Goal: Communication & Community: Answer question/provide support

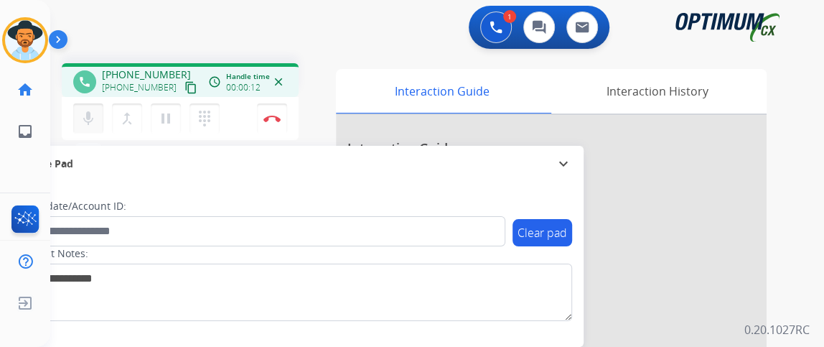
click at [79, 115] on button "mic Mute" at bounding box center [88, 118] width 30 height 30
click at [184, 89] on mat-icon "content_copy" at bounding box center [190, 87] width 13 height 13
click at [98, 105] on button "mic_off Mute" at bounding box center [88, 118] width 30 height 30
click at [99, 105] on button "mic_off Mute" at bounding box center [88, 118] width 30 height 30
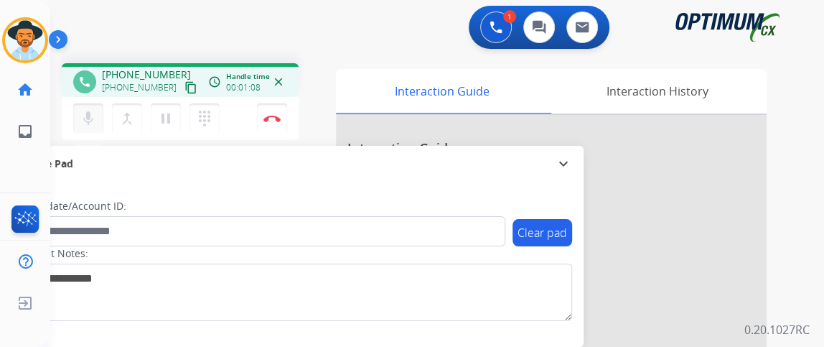
click at [92, 106] on button "mic Mute" at bounding box center [88, 118] width 30 height 30
click at [92, 106] on button "mic_off Mute" at bounding box center [88, 118] width 30 height 30
click at [182, 93] on button "content_copy" at bounding box center [190, 87] width 17 height 17
click at [85, 128] on button "mic Mute" at bounding box center [88, 118] width 30 height 30
click at [92, 115] on mat-icon "mic_off" at bounding box center [88, 118] width 17 height 17
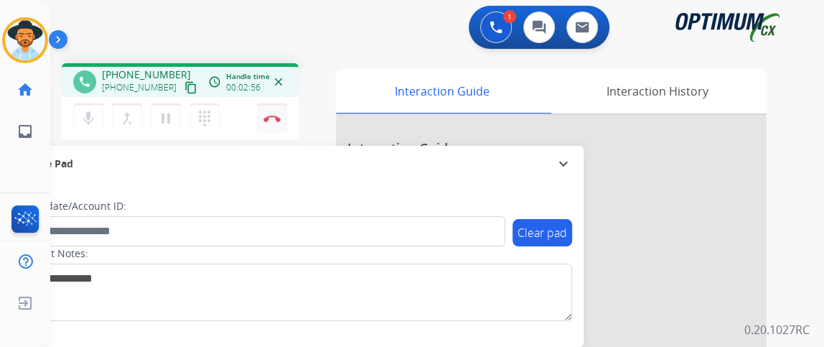
click at [272, 121] on button "Disconnect" at bounding box center [272, 118] width 30 height 30
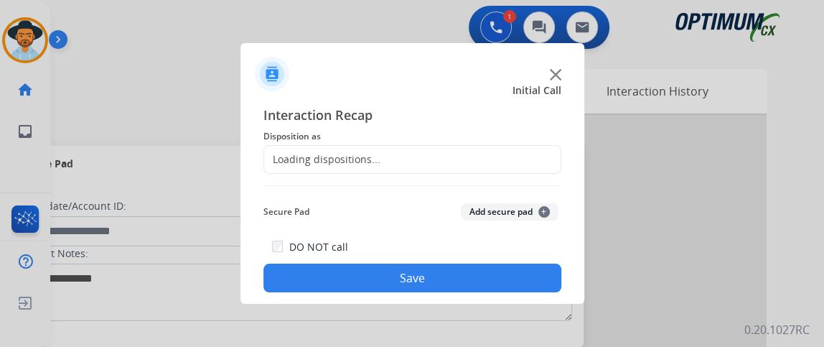
click at [514, 141] on span "Disposition as" at bounding box center [412, 136] width 298 height 17
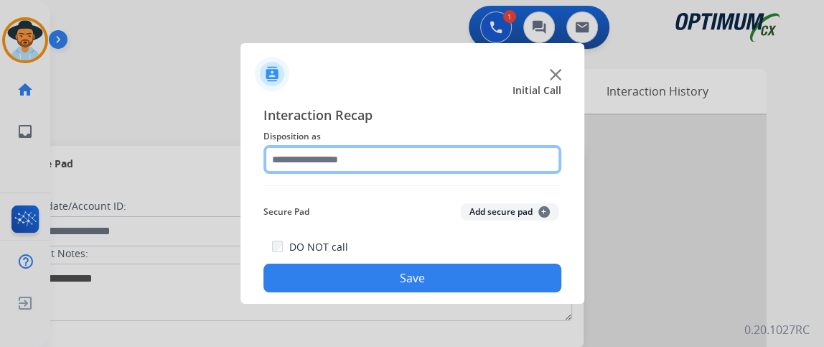
click at [520, 159] on input "text" at bounding box center [412, 159] width 298 height 29
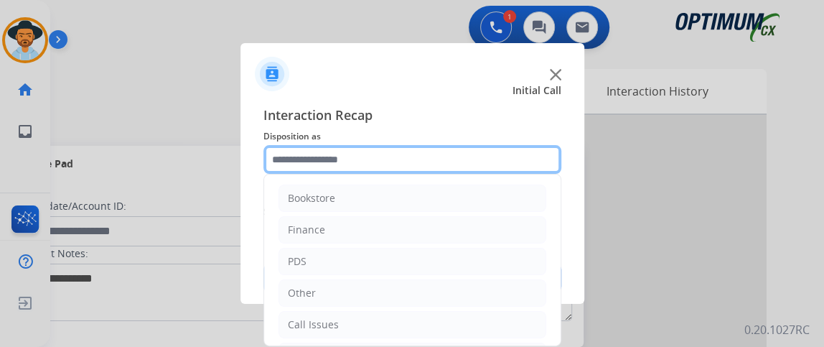
scroll to position [94, 0]
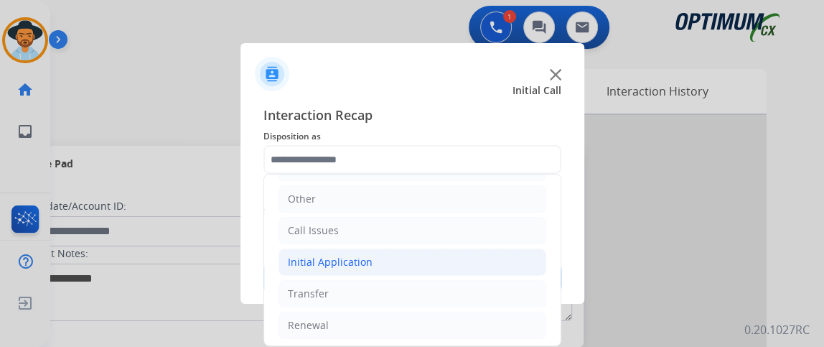
click at [404, 263] on li "Initial Application" at bounding box center [412, 261] width 268 height 27
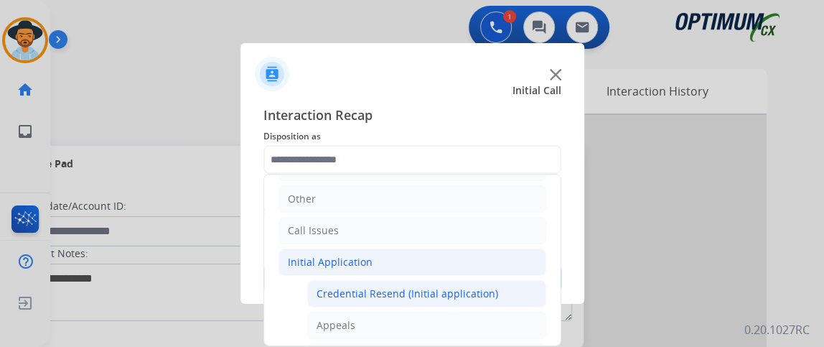
click at [399, 290] on div "Credential Resend (Initial application)" at bounding box center [407, 293] width 182 height 14
type input "**********"
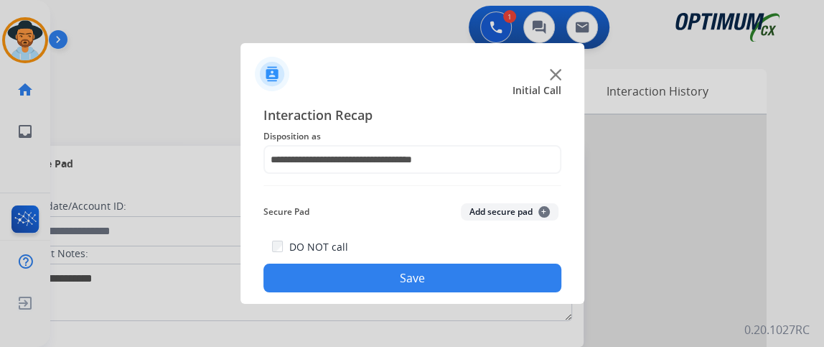
click at [392, 266] on button "Save" at bounding box center [412, 277] width 298 height 29
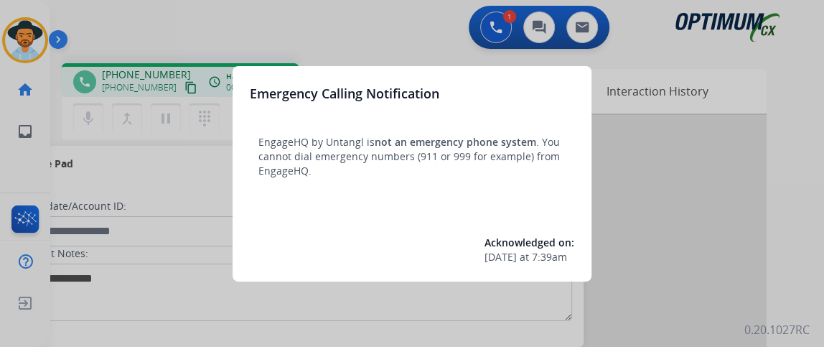
click at [161, 176] on div at bounding box center [412, 173] width 824 height 347
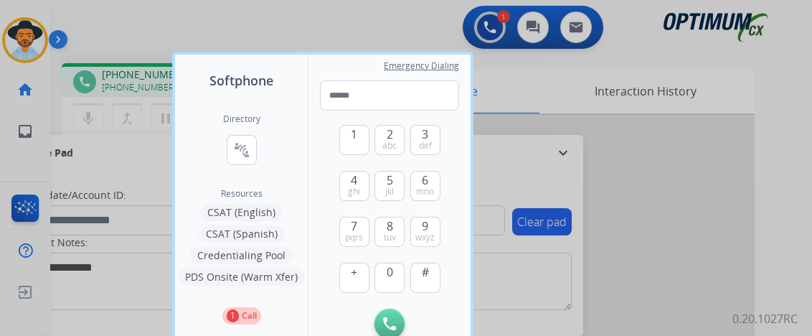
click at [126, 144] on div at bounding box center [406, 168] width 812 height 336
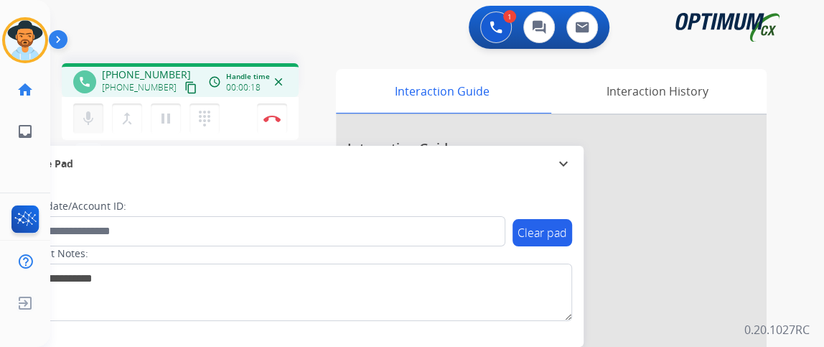
click at [81, 110] on mat-icon "mic" at bounding box center [88, 118] width 17 height 17
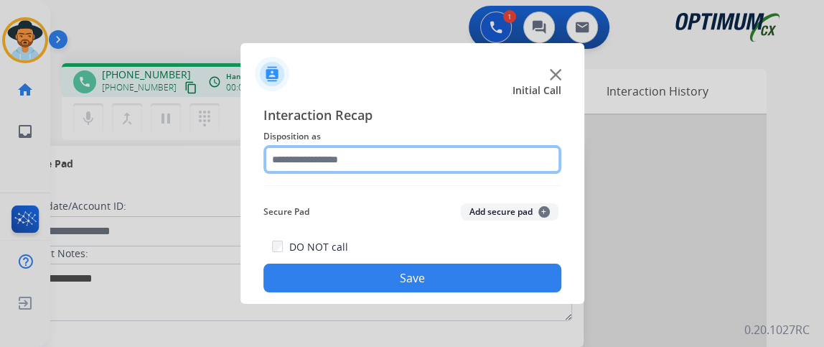
click at [364, 150] on input "text" at bounding box center [412, 159] width 298 height 29
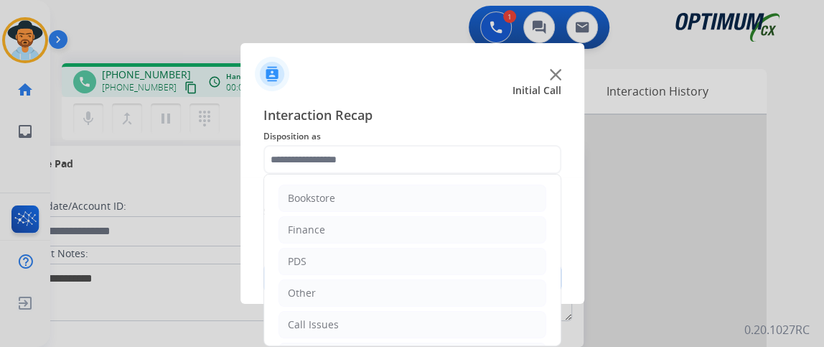
click at [562, 77] on div at bounding box center [412, 68] width 344 height 50
click at [553, 77] on img at bounding box center [555, 74] width 11 height 11
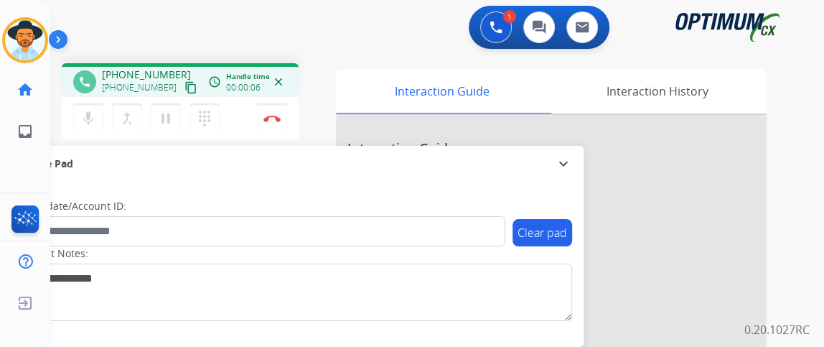
click at [184, 85] on mat-icon "content_copy" at bounding box center [190, 87] width 13 height 13
click at [83, 121] on mat-icon "mic" at bounding box center [88, 118] width 17 height 17
click at [80, 114] on mat-icon "mic_off" at bounding box center [88, 118] width 17 height 17
click at [90, 118] on mat-icon "mic" at bounding box center [88, 118] width 17 height 17
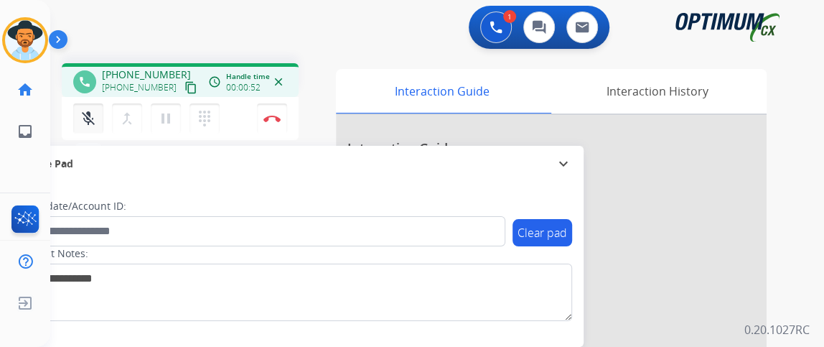
click at [93, 125] on mat-icon "mic_off" at bounding box center [88, 118] width 17 height 17
click at [85, 111] on mat-icon "mic" at bounding box center [88, 118] width 17 height 17
click at [98, 112] on button "mic_off Mute" at bounding box center [88, 118] width 30 height 30
click at [274, 121] on img at bounding box center [271, 118] width 17 height 7
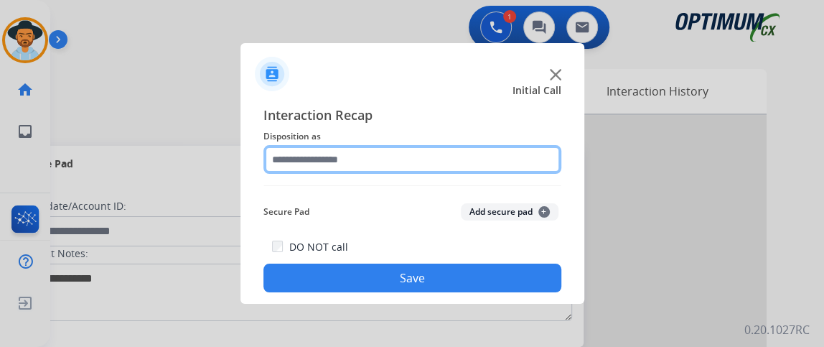
click at [435, 163] on input "text" at bounding box center [412, 159] width 298 height 29
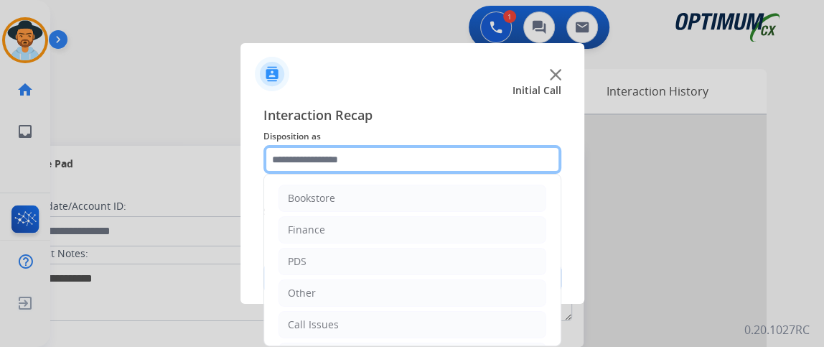
scroll to position [94, 0]
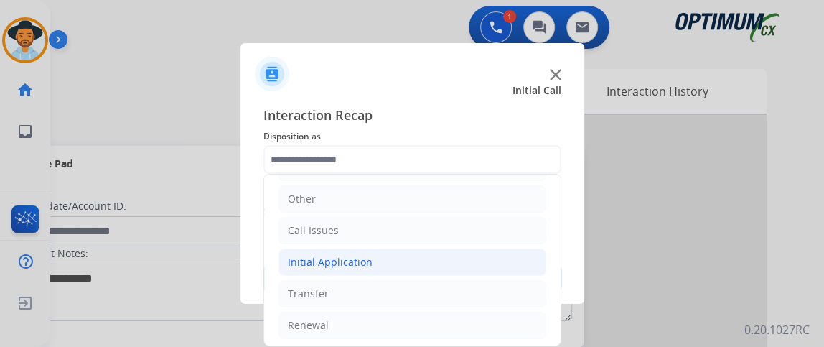
click at [432, 270] on li "Initial Application" at bounding box center [412, 261] width 268 height 27
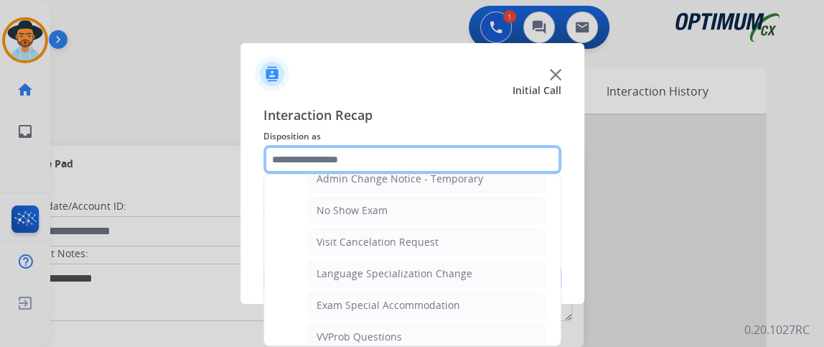
scroll to position [732, 0]
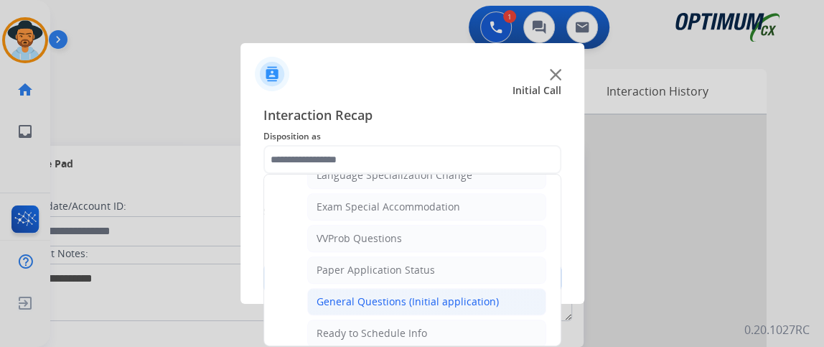
click at [512, 297] on li "General Questions (Initial application)" at bounding box center [426, 301] width 239 height 27
type input "**********"
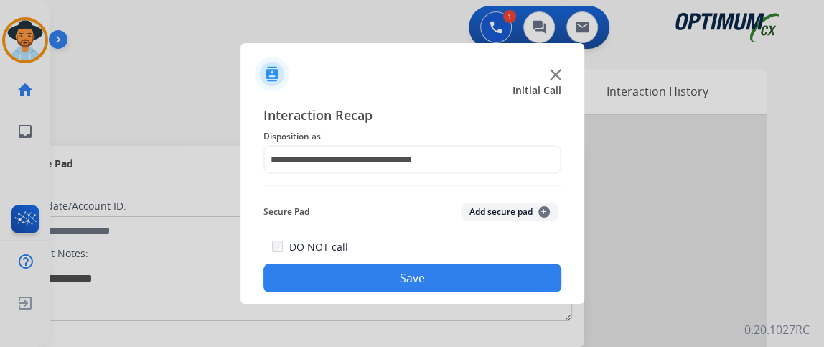
click at [496, 284] on button "Save" at bounding box center [412, 277] width 298 height 29
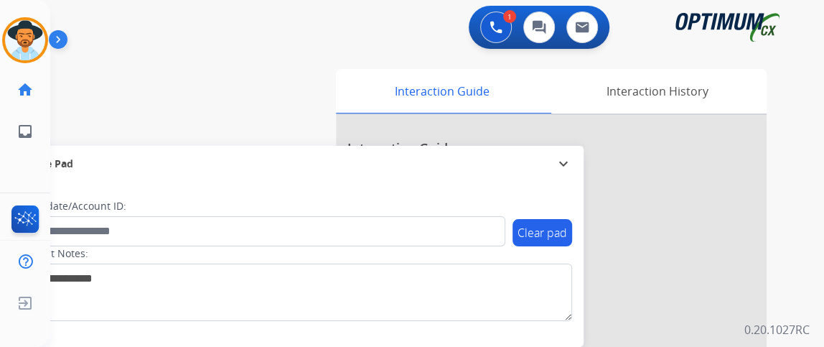
click at [12, 192] on div "Gilce AfterCallWork Edit Avatar Agent: Gilce Routing Profile: NH_Bilingual home…" at bounding box center [25, 173] width 50 height 347
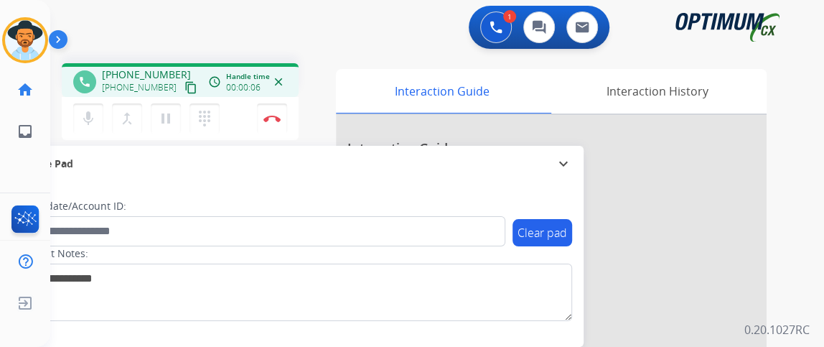
click at [184, 90] on mat-icon "content_copy" at bounding box center [190, 87] width 13 height 13
click at [86, 107] on button "mic Mute" at bounding box center [88, 118] width 30 height 30
click at [94, 116] on mat-icon "mic_off" at bounding box center [88, 118] width 17 height 17
click at [93, 118] on mat-icon "mic" at bounding box center [88, 118] width 17 height 17
click at [92, 121] on mat-icon "mic_off" at bounding box center [88, 118] width 17 height 17
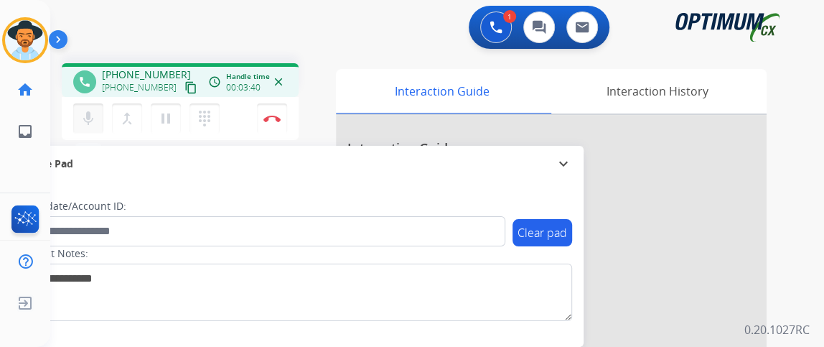
click at [90, 125] on mat-icon "mic" at bounding box center [88, 118] width 17 height 17
click at [101, 114] on button "mic_off Mute" at bounding box center [88, 118] width 30 height 30
click at [279, 119] on img at bounding box center [271, 118] width 17 height 7
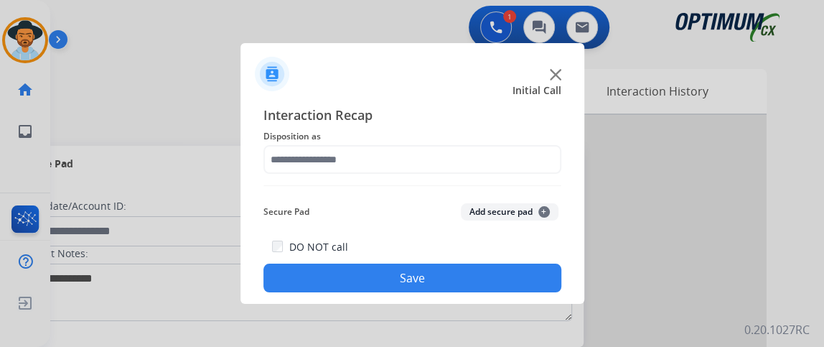
click at [428, 177] on div "Interaction Recap Disposition as Secure Pad Add secure pad + DO NOT call Save" at bounding box center [412, 198] width 298 height 187
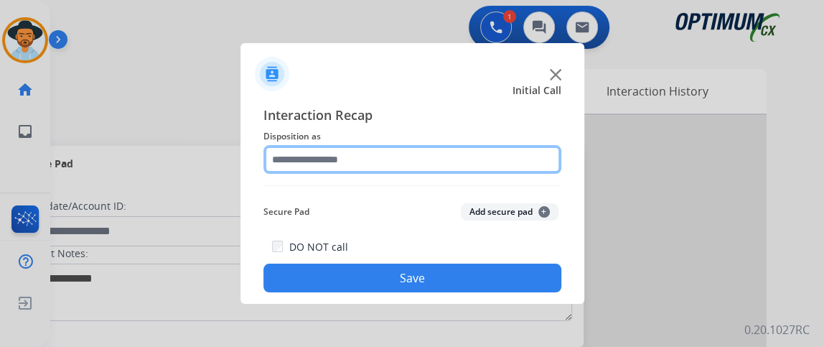
click at [424, 161] on input "text" at bounding box center [412, 159] width 298 height 29
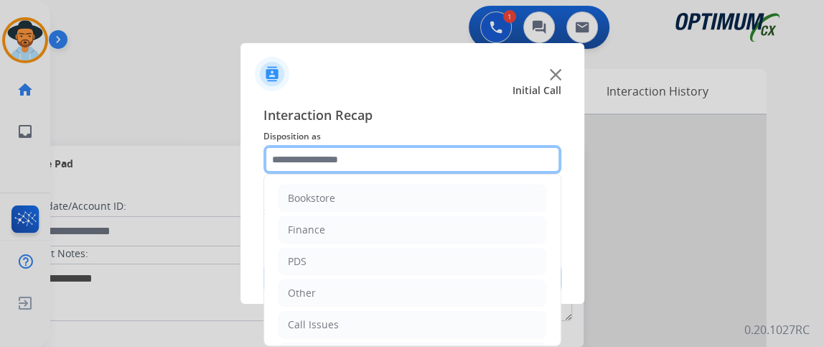
scroll to position [94, 0]
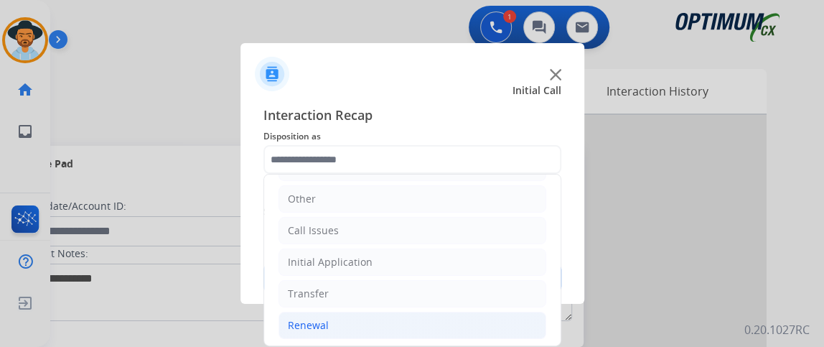
click at [339, 311] on li "Renewal" at bounding box center [412, 324] width 268 height 27
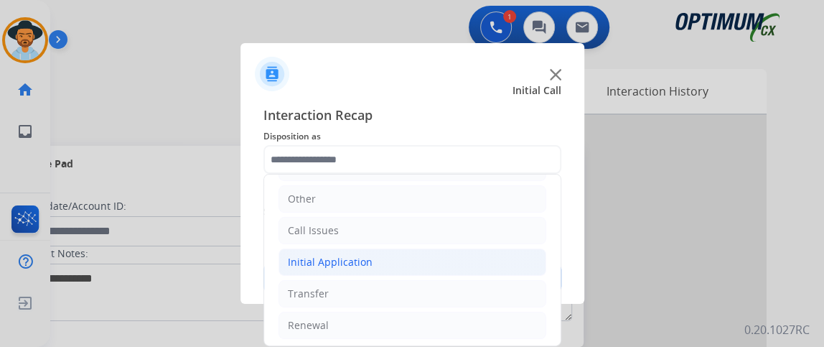
click at [366, 252] on div "DO NOT call Save" at bounding box center [412, 265] width 298 height 55
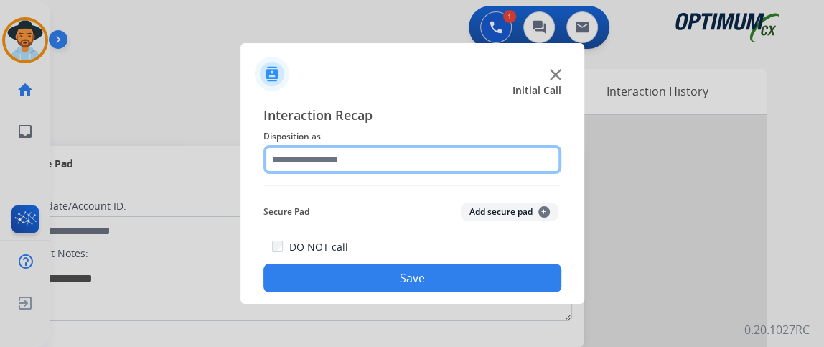
click at [370, 146] on input "text" at bounding box center [412, 159] width 298 height 29
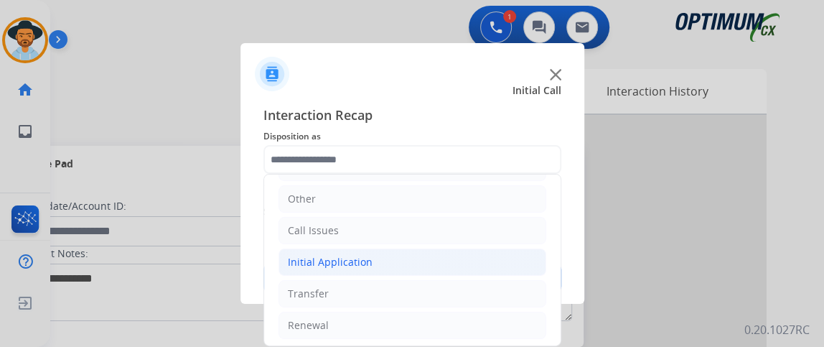
click at [399, 265] on li "Initial Application" at bounding box center [412, 261] width 268 height 27
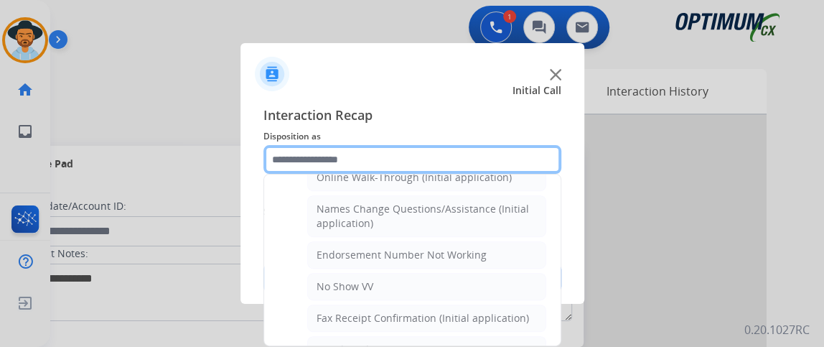
scroll to position [210, 0]
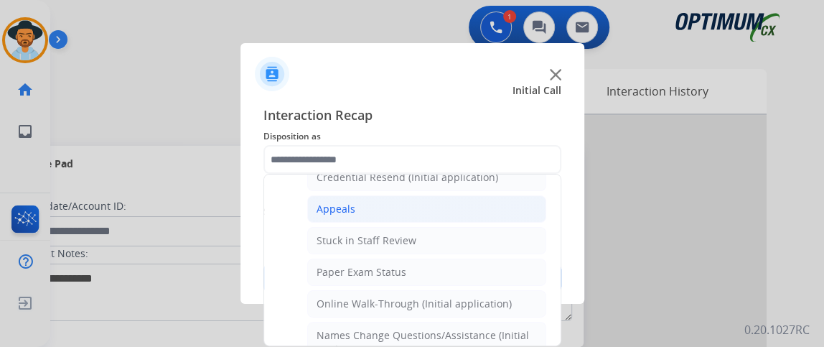
click at [471, 209] on li "Appeals" at bounding box center [426, 208] width 239 height 27
type input "*******"
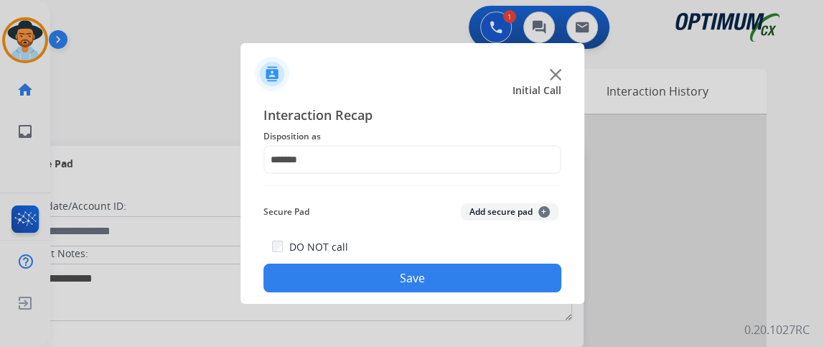
click at [440, 296] on div "Interaction Recap Disposition as ******* Secure Pad Add secure pad + DO NOT cal…" at bounding box center [412, 198] width 344 height 210
click at [431, 283] on button "Save" at bounding box center [412, 277] width 298 height 29
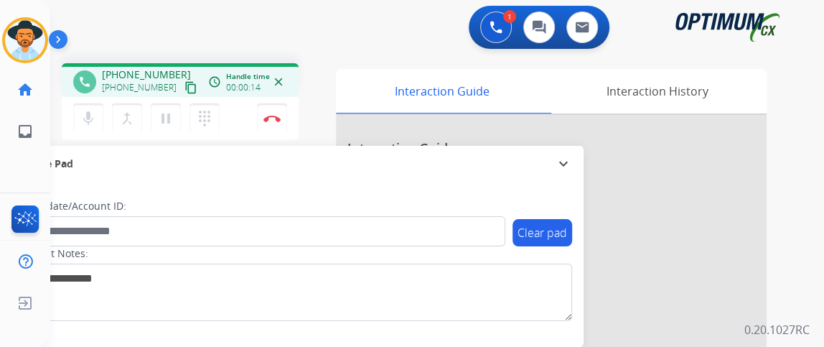
click at [184, 85] on mat-icon "content_copy" at bounding box center [190, 87] width 13 height 13
click at [81, 126] on mat-icon "mic" at bounding box center [88, 118] width 17 height 17
click at [81, 126] on mat-icon "mic_off" at bounding box center [88, 118] width 17 height 17
click at [81, 126] on mat-icon "mic" at bounding box center [88, 118] width 17 height 17
click at [81, 126] on mat-icon "mic_off" at bounding box center [88, 118] width 17 height 17
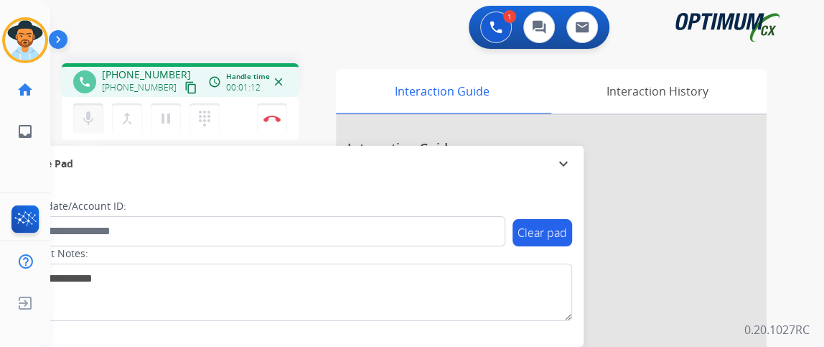
click at [80, 126] on mat-icon "mic" at bounding box center [88, 118] width 17 height 17
click at [64, 136] on div "mic_off Mute merge_type Bridge pause Hold dialpad Dialpad Disconnect" at bounding box center [180, 118] width 237 height 43
click at [85, 122] on mat-icon "mic_off" at bounding box center [88, 118] width 17 height 17
click at [95, 133] on div "mic Mute merge_type Bridge pause Hold dialpad Dialpad Disconnect" at bounding box center [180, 118] width 237 height 43
click at [95, 129] on button "mic Mute" at bounding box center [88, 118] width 30 height 30
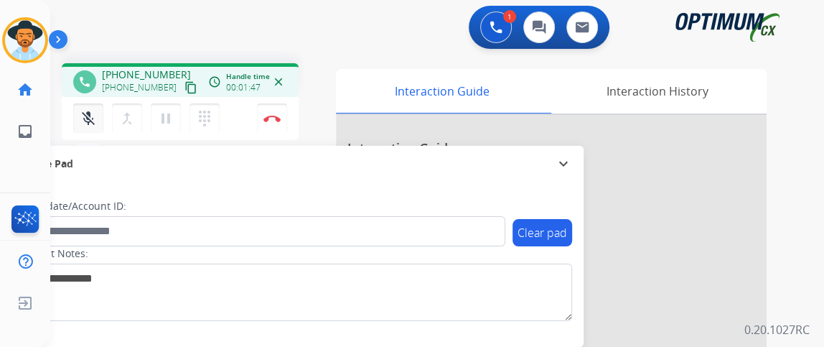
click at [95, 129] on button "mic_off Mute" at bounding box center [88, 118] width 30 height 30
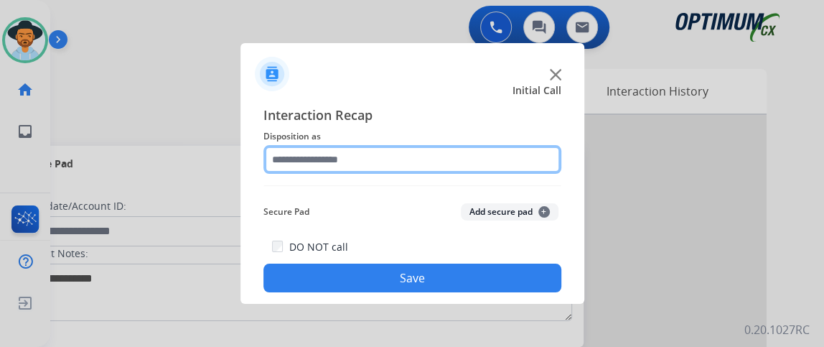
click at [284, 161] on input "text" at bounding box center [412, 159] width 298 height 29
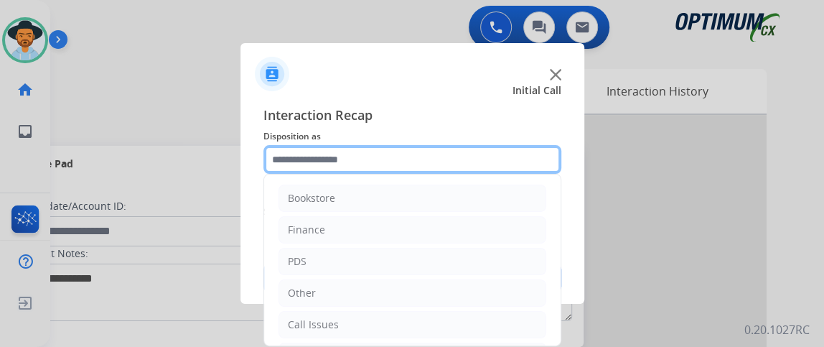
scroll to position [94, 0]
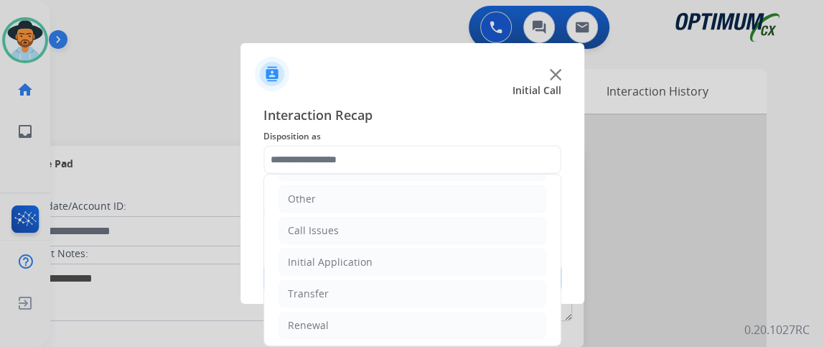
click at [465, 276] on ul "Bookstore Finance PDS Other Call Issues Initial Application Transfer Renewal" at bounding box center [412, 214] width 296 height 268
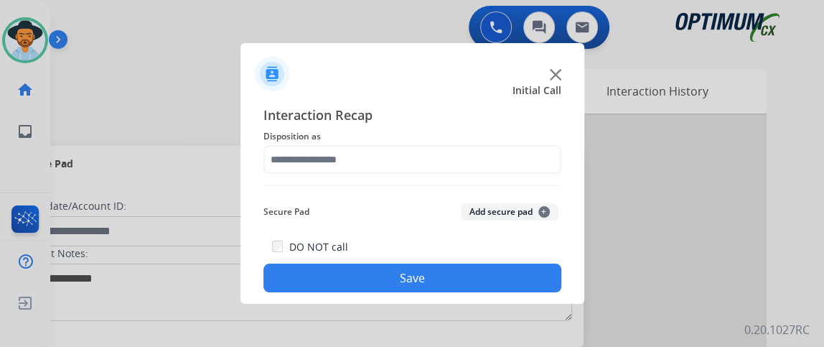
click at [456, 261] on div "DO NOT call Save" at bounding box center [412, 265] width 298 height 55
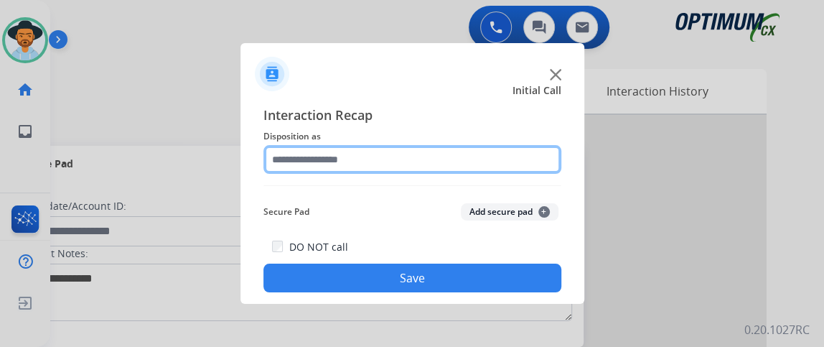
click at [403, 161] on input "text" at bounding box center [412, 159] width 298 height 29
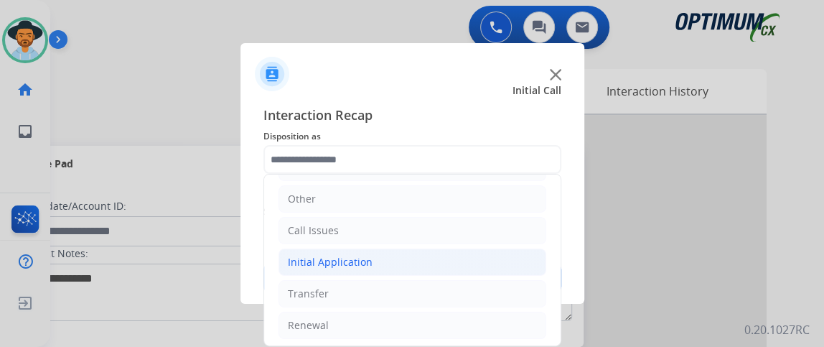
click at [471, 264] on li "Initial Application" at bounding box center [412, 261] width 268 height 27
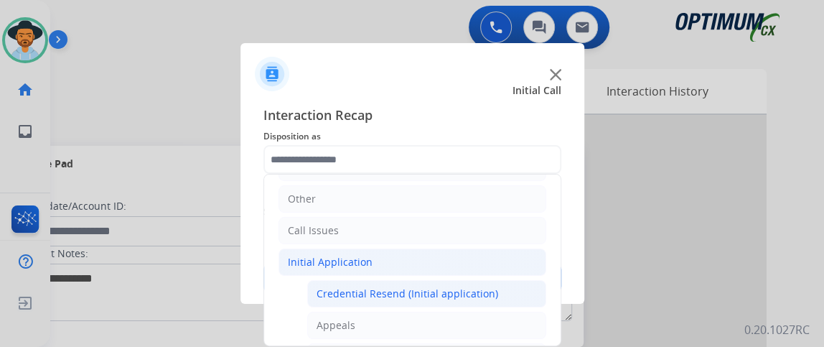
click at [471, 286] on div "Credential Resend (Initial application)" at bounding box center [407, 293] width 182 height 14
type input "**********"
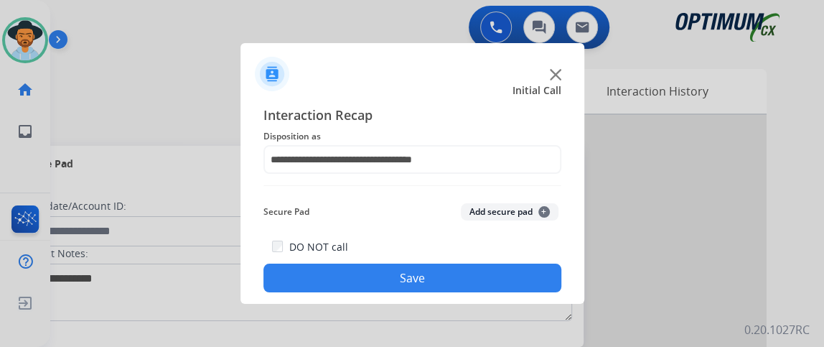
click at [471, 286] on button "Save" at bounding box center [412, 277] width 298 height 29
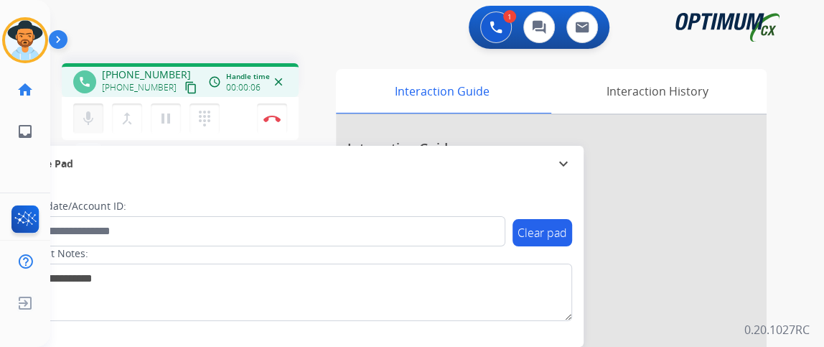
click at [93, 113] on mat-icon "mic" at bounding box center [88, 118] width 17 height 17
click at [184, 85] on mat-icon "content_copy" at bounding box center [190, 87] width 13 height 13
click at [87, 118] on mat-icon "mic_off" at bounding box center [88, 118] width 17 height 17
click at [96, 112] on button "mic Mute" at bounding box center [88, 118] width 30 height 30
click at [98, 114] on button "mic_off Mute" at bounding box center [88, 118] width 30 height 30
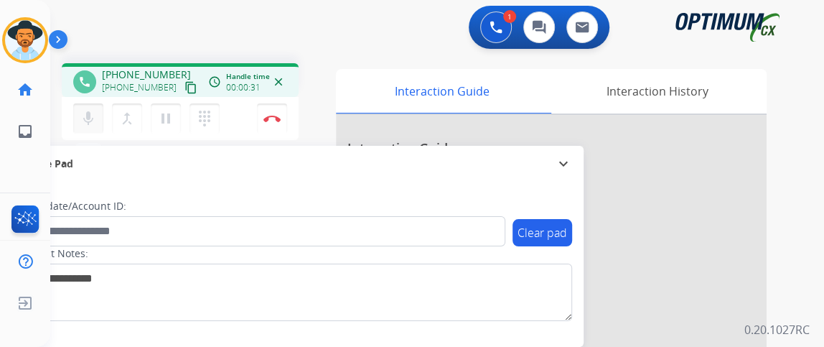
click at [98, 112] on button "mic Mute" at bounding box center [88, 118] width 30 height 30
click at [93, 126] on mat-icon "mic_off" at bounding box center [88, 118] width 17 height 17
click at [88, 112] on mat-icon "mic" at bounding box center [88, 118] width 17 height 17
click at [83, 121] on mat-icon "mic_off" at bounding box center [88, 118] width 17 height 17
click at [95, 131] on button "mic Mute" at bounding box center [88, 118] width 30 height 30
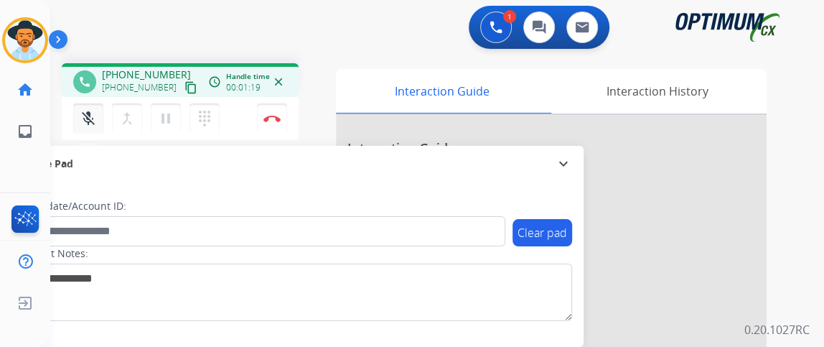
click at [95, 131] on button "mic_off Mute" at bounding box center [88, 118] width 30 height 30
click at [90, 117] on mat-icon "mic" at bounding box center [88, 118] width 17 height 17
click at [88, 124] on mat-icon "mic_off" at bounding box center [88, 118] width 17 height 17
click at [98, 116] on button "mic Mute" at bounding box center [88, 118] width 30 height 30
click at [278, 119] on img at bounding box center [271, 118] width 17 height 7
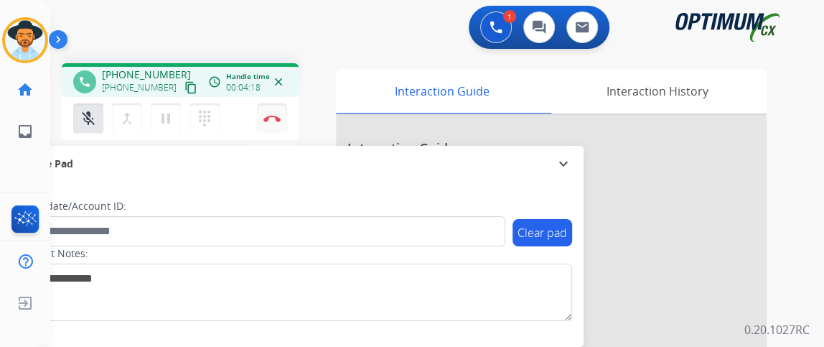
click at [278, 119] on img at bounding box center [271, 118] width 17 height 7
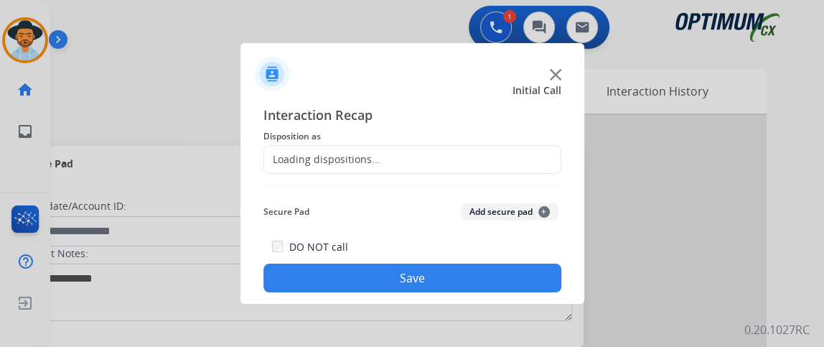
click at [433, 151] on div "Loading dispositions..." at bounding box center [412, 159] width 298 height 29
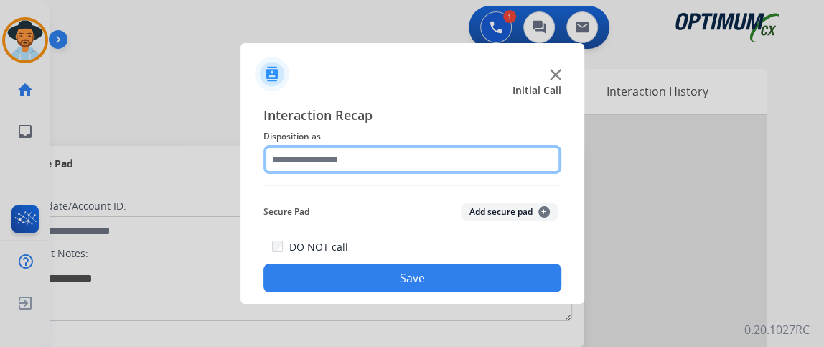
click at [478, 161] on input "text" at bounding box center [412, 159] width 298 height 29
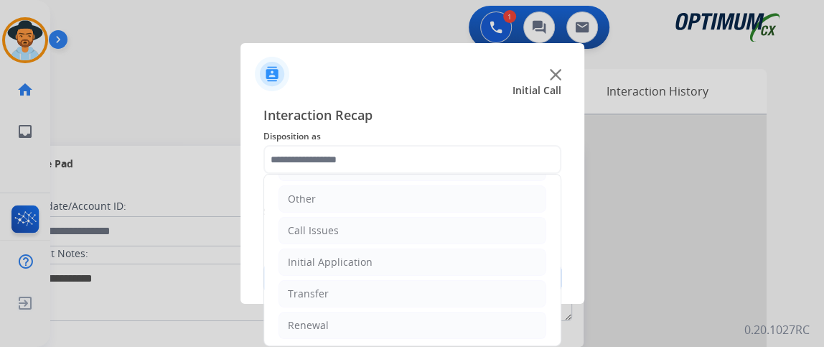
click at [426, 273] on ul "Bookstore Finance PDS Other Call Issues Initial Application Transfer Renewal" at bounding box center [412, 214] width 296 height 268
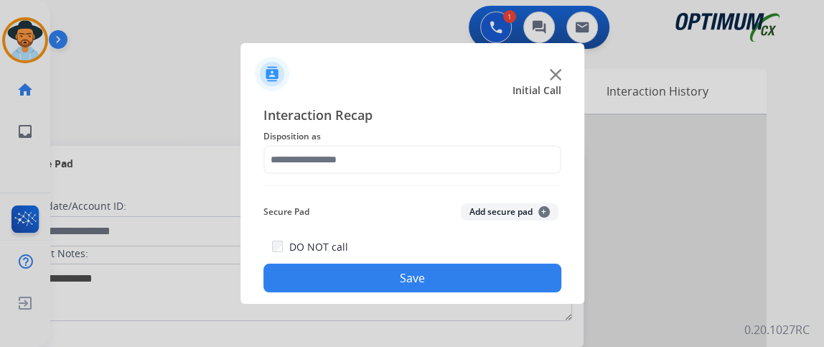
click at [429, 265] on button "Save" at bounding box center [412, 277] width 298 height 29
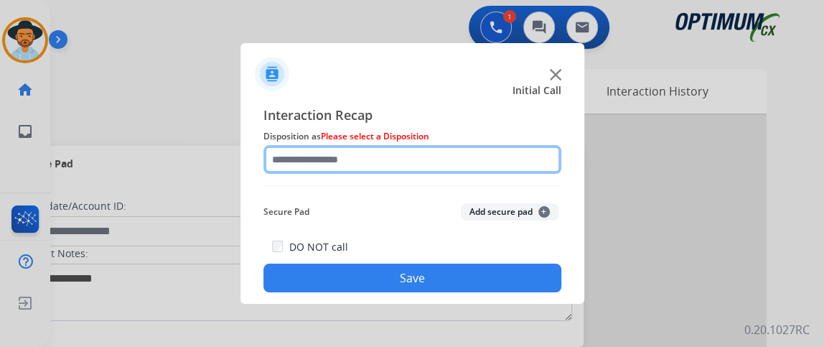
click at [391, 166] on input "text" at bounding box center [412, 159] width 298 height 29
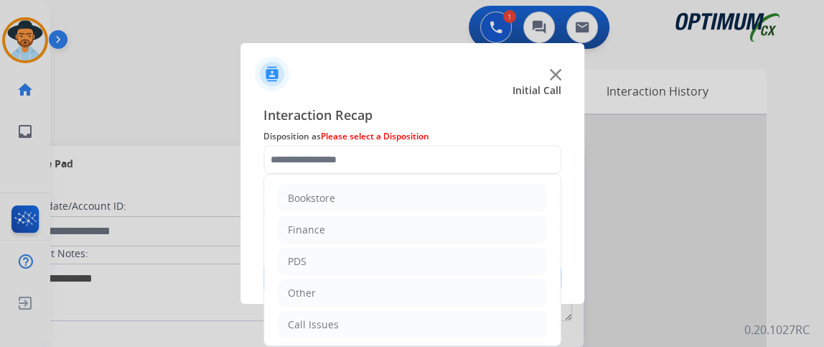
drag, startPoint x: 560, startPoint y: 220, endPoint x: 524, endPoint y: 375, distance: 159.1
click at [524, 346] on html "Outbound call Quit Outbound call Quit Initial Call Interaction Recap Dispositio…" at bounding box center [412, 173] width 824 height 347
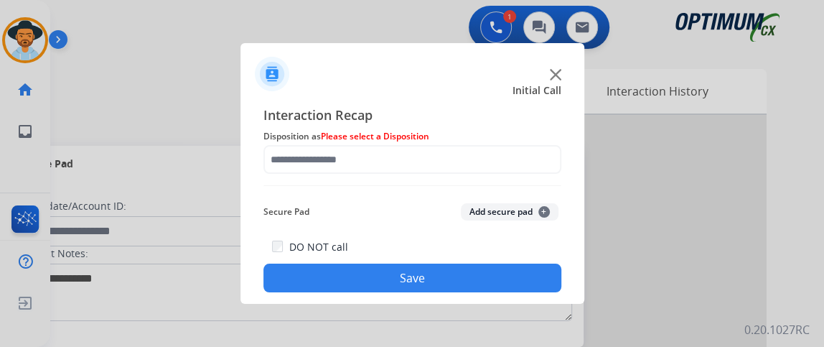
click at [405, 226] on div "Interaction Recap Disposition as Please select a Disposition Secure Pad Add sec…" at bounding box center [412, 198] width 298 height 187
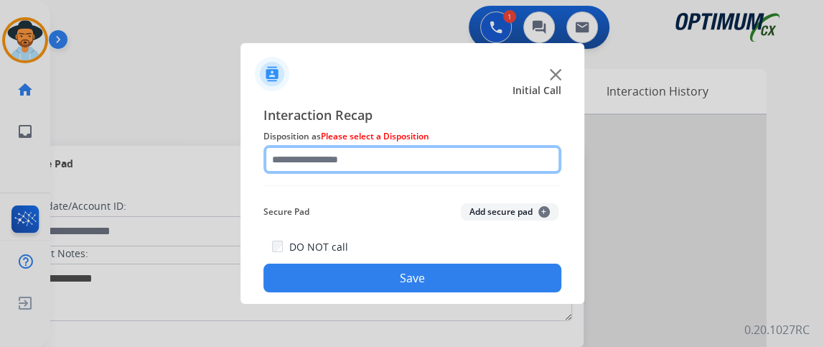
click at [490, 161] on input "text" at bounding box center [412, 159] width 298 height 29
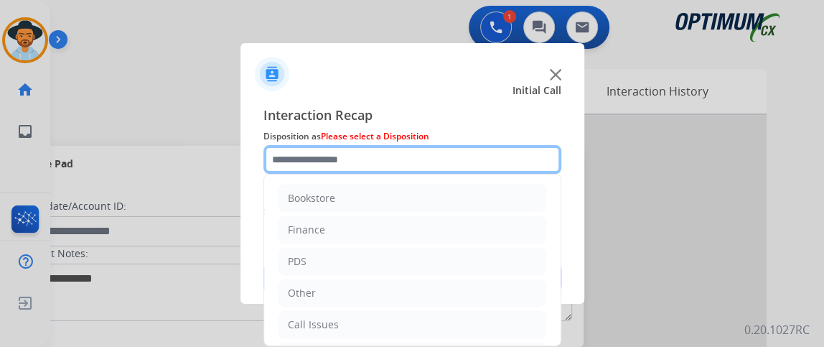
scroll to position [94, 0]
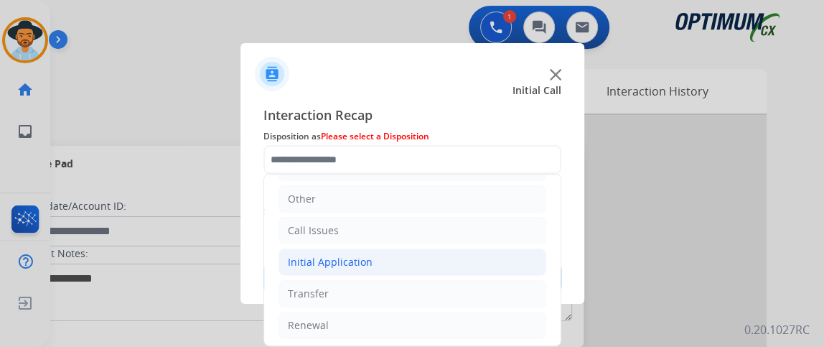
click at [406, 258] on li "Initial Application" at bounding box center [412, 261] width 268 height 27
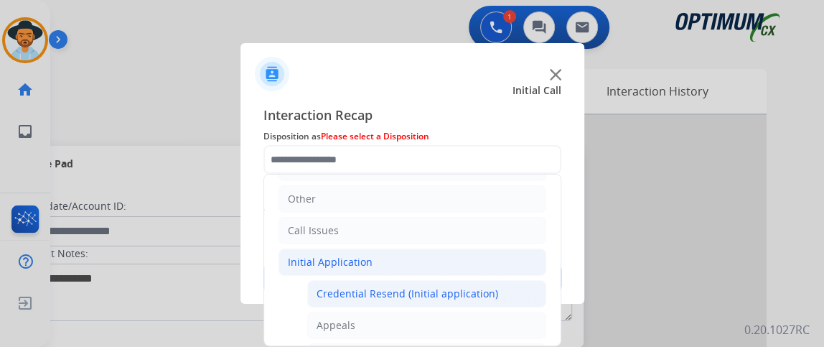
click at [395, 280] on li "Credential Resend (Initial application)" at bounding box center [426, 293] width 239 height 27
type input "**********"
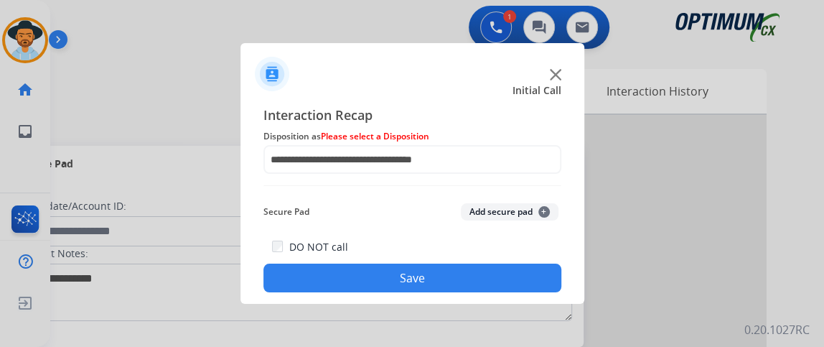
click at [395, 288] on button "Save" at bounding box center [412, 277] width 298 height 29
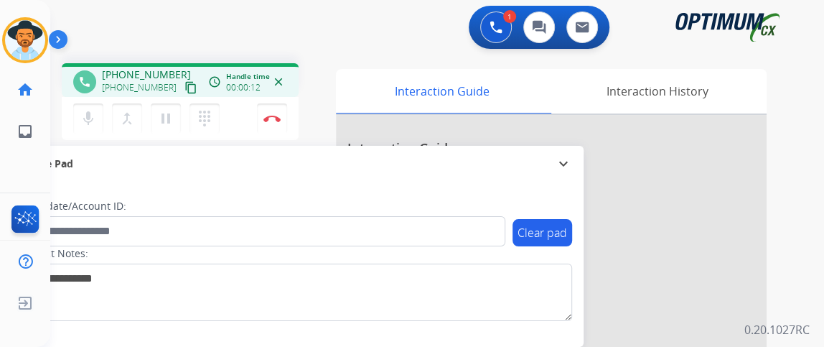
click at [184, 92] on mat-icon "content_copy" at bounding box center [190, 87] width 13 height 13
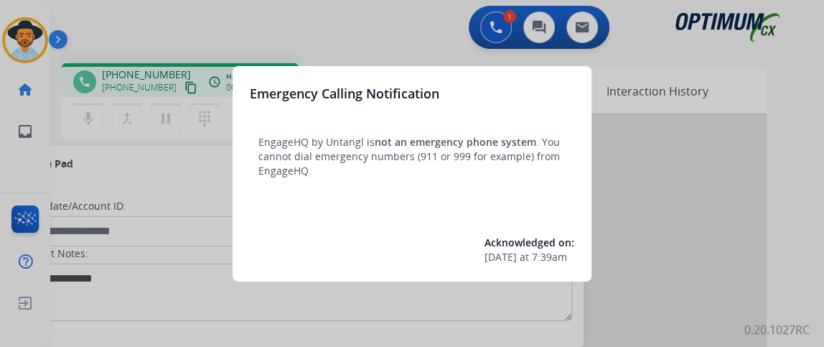
click at [168, 220] on div at bounding box center [412, 173] width 824 height 347
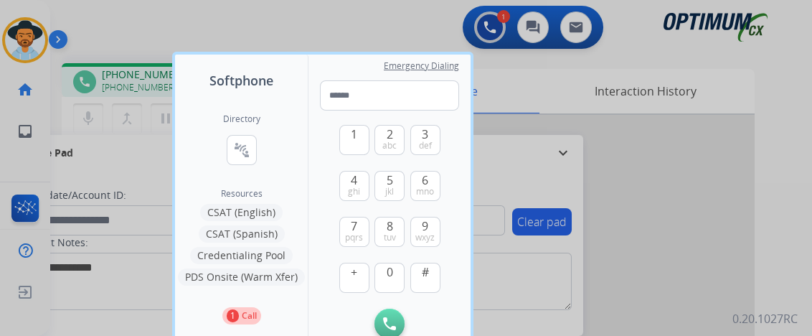
click at [86, 118] on div at bounding box center [406, 168] width 812 height 336
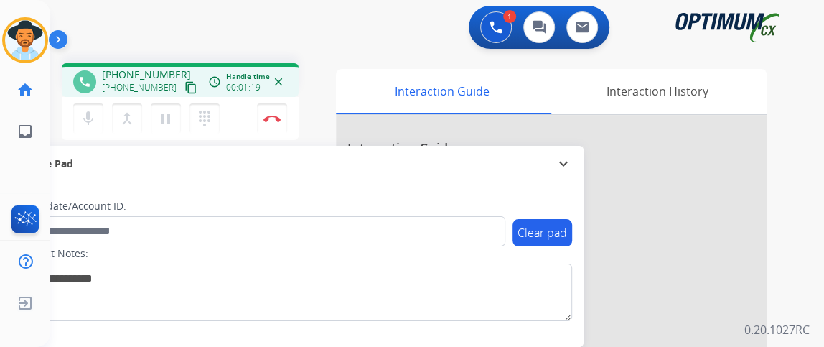
click at [86, 118] on mat-icon "mic" at bounding box center [88, 118] width 17 height 17
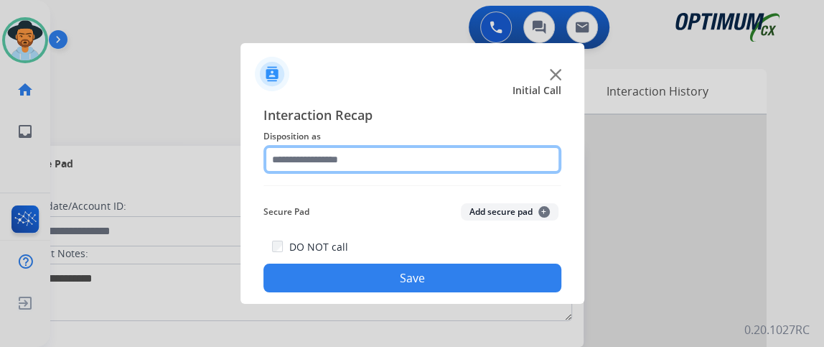
click at [453, 160] on input "text" at bounding box center [412, 159] width 298 height 29
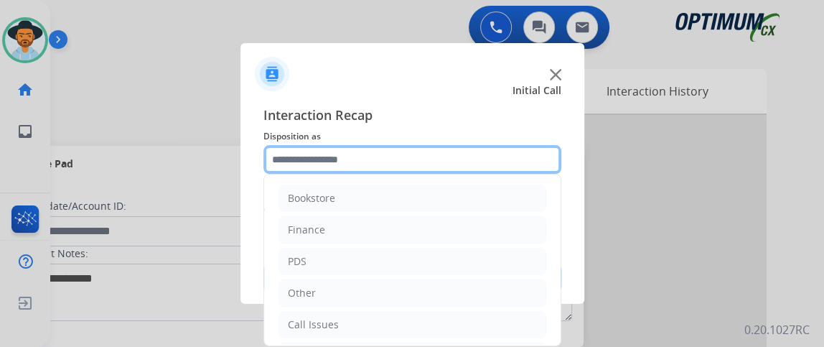
scroll to position [94, 0]
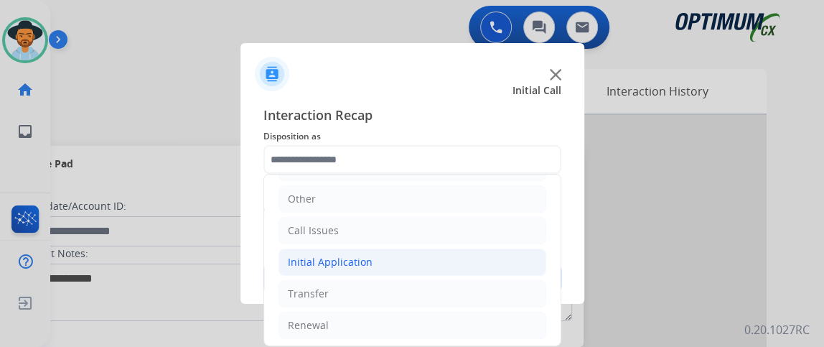
click at [473, 252] on li "Initial Application" at bounding box center [412, 261] width 268 height 27
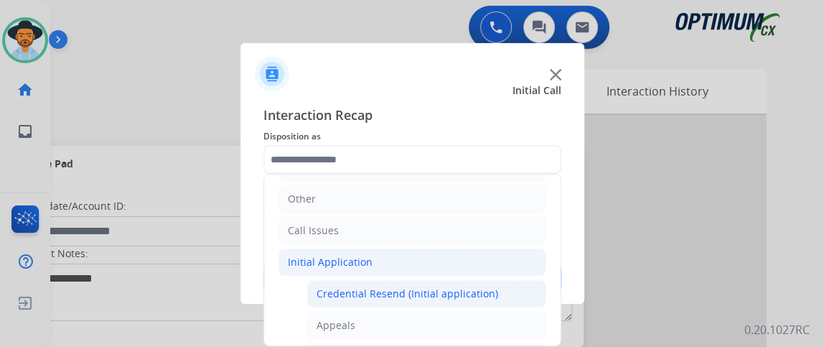
click at [469, 286] on div "Credential Resend (Initial application)" at bounding box center [407, 293] width 182 height 14
type input "**********"
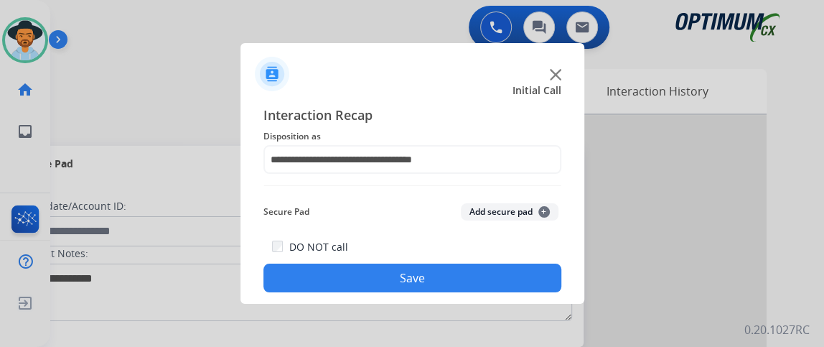
click at [469, 286] on button "Save" at bounding box center [412, 277] width 298 height 29
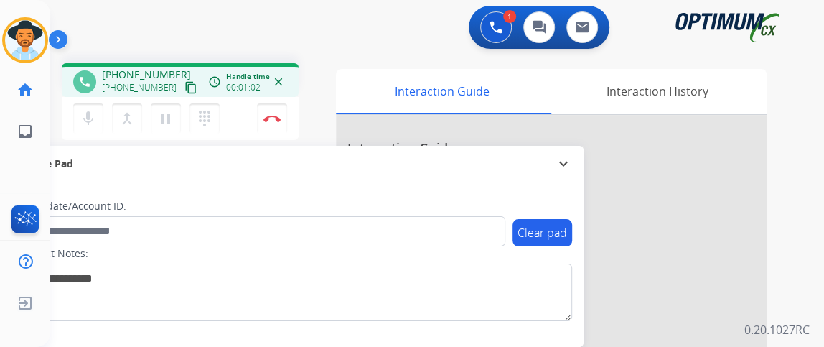
click at [184, 87] on mat-icon "content_copy" at bounding box center [190, 87] width 13 height 13
click at [96, 120] on button "mic Mute" at bounding box center [88, 118] width 30 height 30
click at [93, 118] on mat-icon "mic_off" at bounding box center [88, 118] width 17 height 17
click at [81, 123] on mat-icon "mic" at bounding box center [88, 118] width 17 height 17
click at [91, 128] on button "mic_off Mute" at bounding box center [88, 118] width 30 height 30
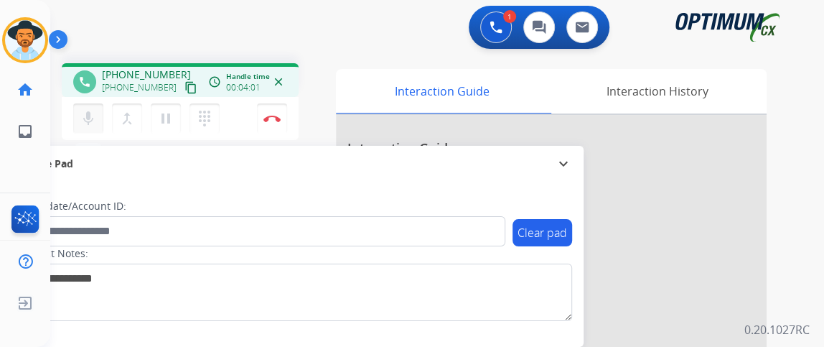
click at [91, 128] on button "mic Mute" at bounding box center [88, 118] width 30 height 30
click at [85, 130] on button "mic_off Mute" at bounding box center [88, 118] width 30 height 30
click at [263, 122] on button "Disconnect" at bounding box center [272, 118] width 30 height 30
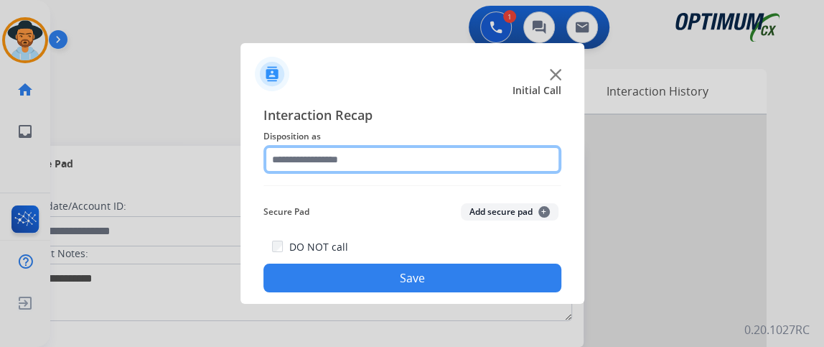
click at [391, 172] on input "text" at bounding box center [412, 159] width 298 height 29
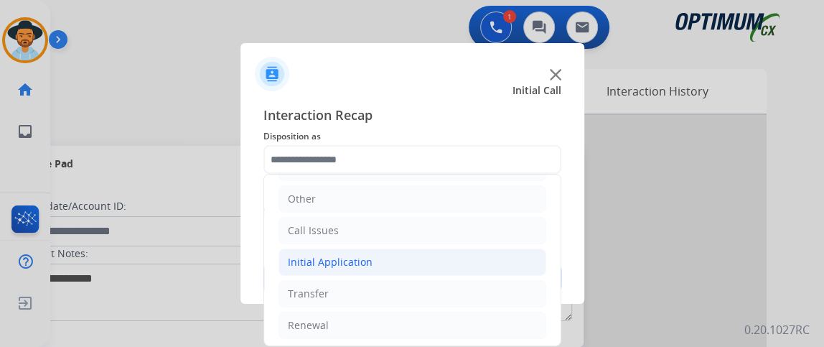
click at [471, 255] on li "Initial Application" at bounding box center [412, 261] width 268 height 27
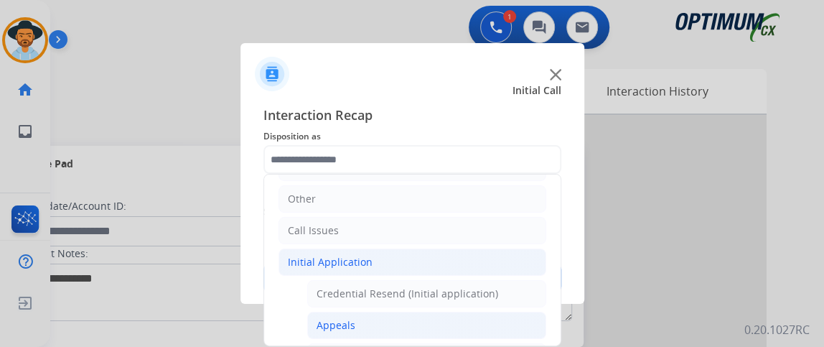
click at [452, 311] on li "Appeals" at bounding box center [426, 324] width 239 height 27
type input "*******"
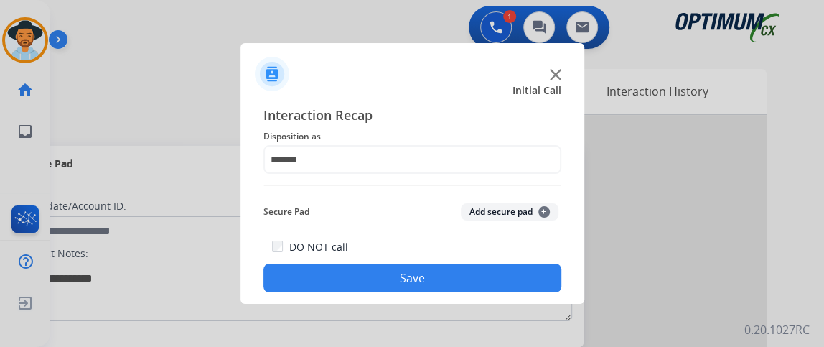
click at [435, 270] on button "Save" at bounding box center [412, 277] width 298 height 29
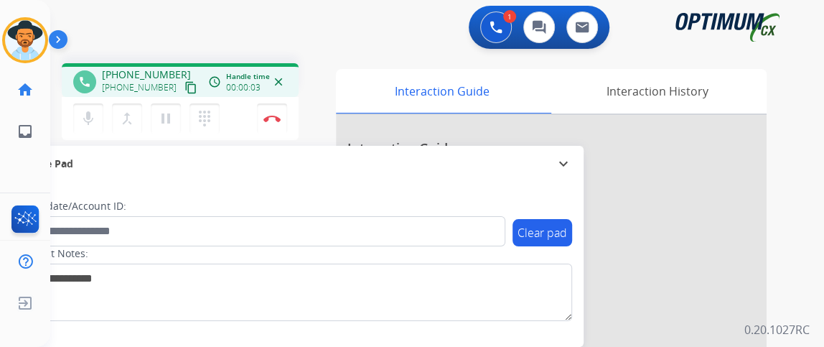
click at [184, 82] on mat-icon "content_copy" at bounding box center [190, 87] width 13 height 13
click at [104, 106] on div "mic Mute merge_type Bridge pause Hold dialpad Dialpad" at bounding box center [150, 118] width 155 height 30
click at [92, 118] on mat-icon "mic" at bounding box center [88, 118] width 17 height 17
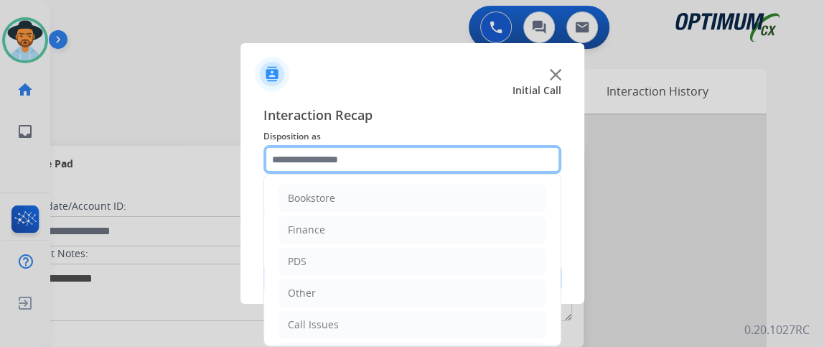
click at [352, 153] on input "text" at bounding box center [412, 159] width 298 height 29
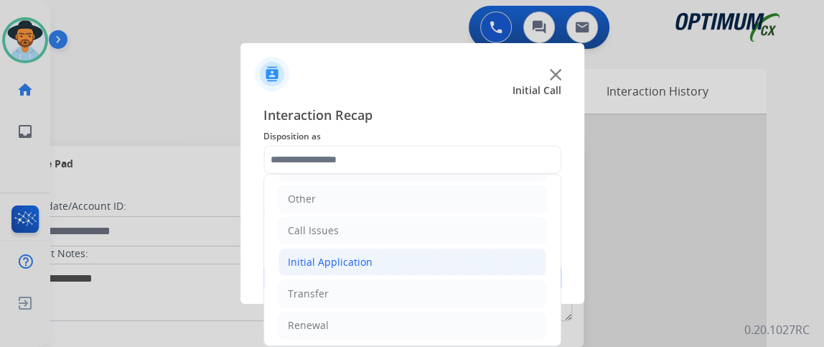
click at [405, 265] on li "Initial Application" at bounding box center [412, 261] width 268 height 27
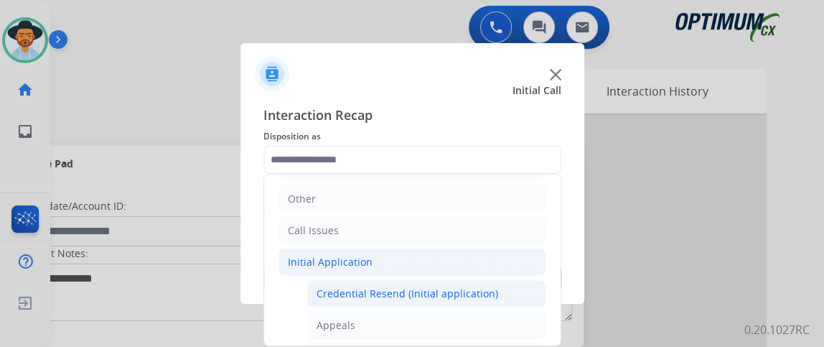
click at [405, 283] on li "Credential Resend (Initial application)" at bounding box center [426, 293] width 239 height 27
type input "**********"
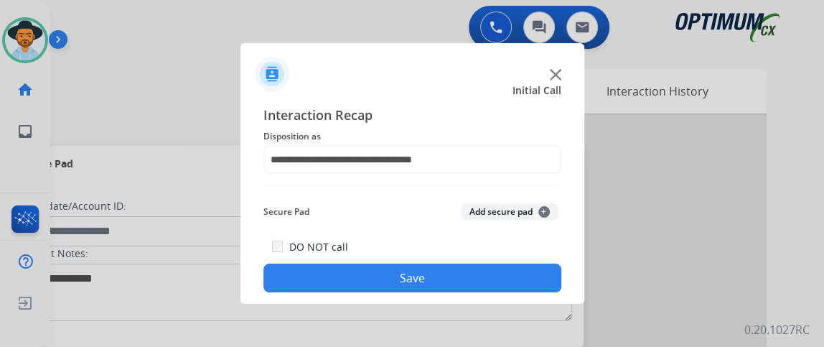
click at [405, 283] on button "Save" at bounding box center [412, 277] width 298 height 29
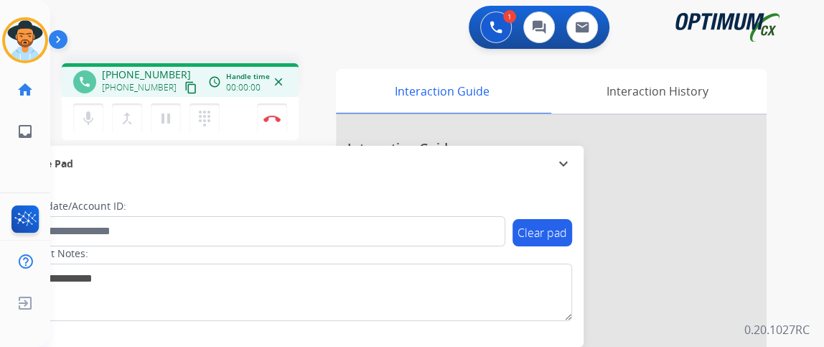
click at [184, 81] on mat-icon "content_copy" at bounding box center [190, 87] width 13 height 13
click at [95, 125] on mat-icon "mic" at bounding box center [88, 118] width 17 height 17
click at [94, 113] on mat-icon "mic_off" at bounding box center [88, 118] width 17 height 17
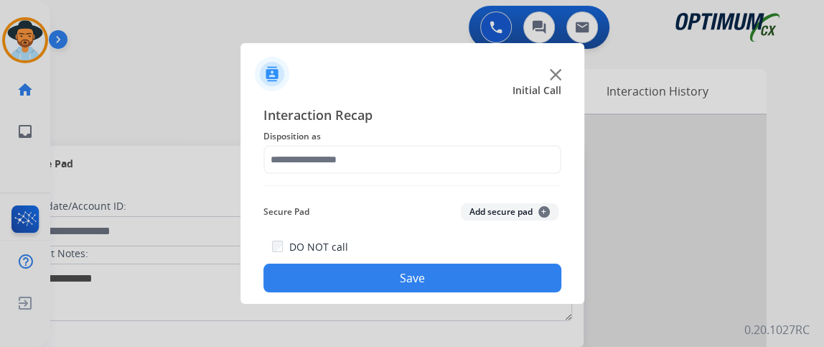
click at [302, 174] on div "Interaction Recap Disposition as Secure Pad Add secure pad + DO NOT call Save" at bounding box center [412, 198] width 298 height 187
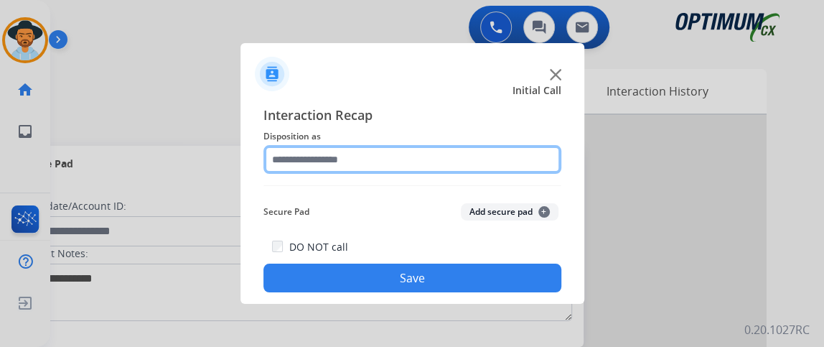
click at [304, 164] on input "text" at bounding box center [412, 159] width 298 height 29
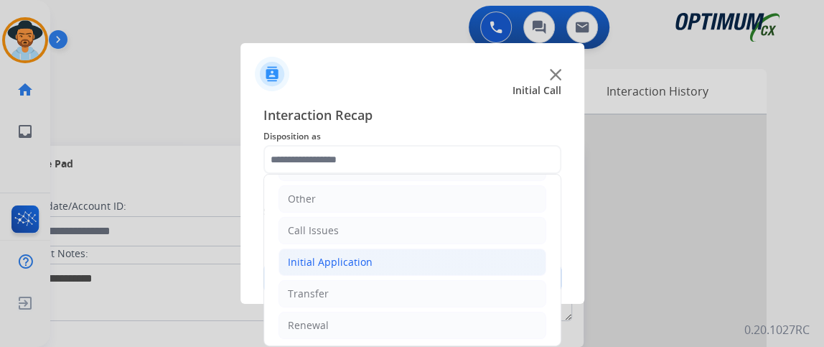
click at [447, 263] on li "Initial Application" at bounding box center [412, 261] width 268 height 27
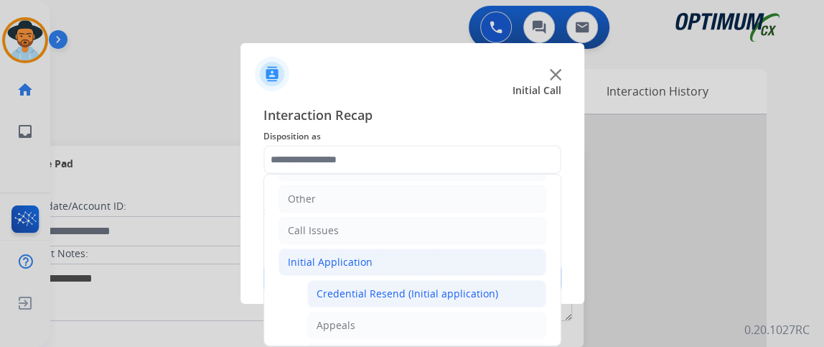
click at [444, 281] on li "Credential Resend (Initial application)" at bounding box center [426, 293] width 239 height 27
type input "**********"
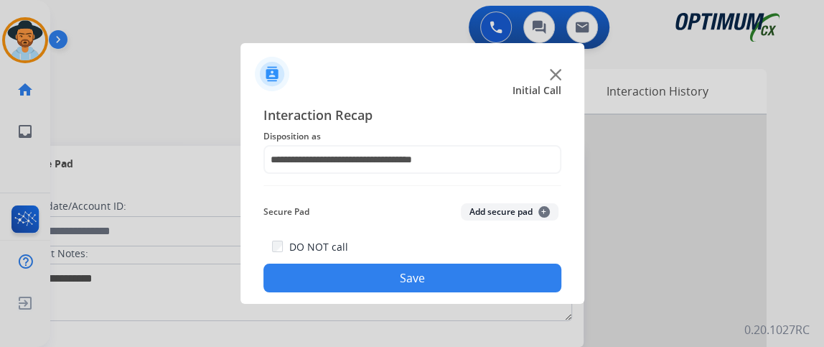
click at [441, 281] on button "Save" at bounding box center [412, 277] width 298 height 29
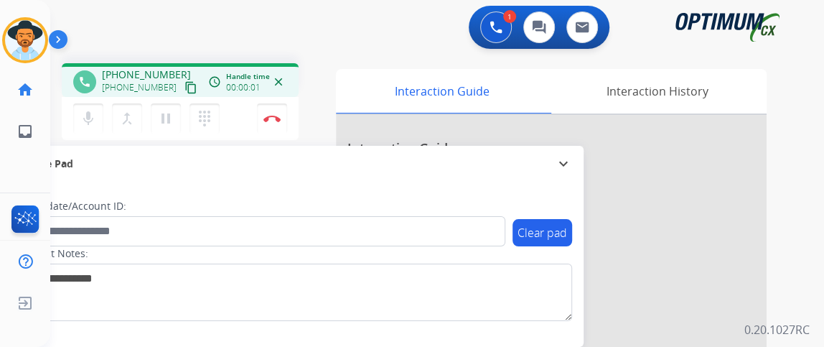
click at [184, 87] on mat-icon "content_copy" at bounding box center [190, 87] width 13 height 13
click at [77, 125] on button "mic Mute" at bounding box center [88, 118] width 30 height 30
click at [88, 123] on mat-icon "mic_off" at bounding box center [88, 118] width 17 height 17
click at [86, 120] on mat-icon "mic" at bounding box center [88, 118] width 17 height 17
click at [95, 122] on mat-icon "mic_off" at bounding box center [88, 118] width 17 height 17
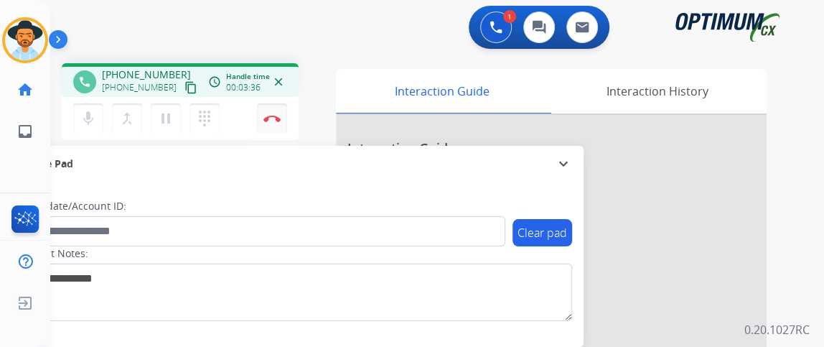
click at [266, 126] on button "Disconnect" at bounding box center [272, 118] width 30 height 30
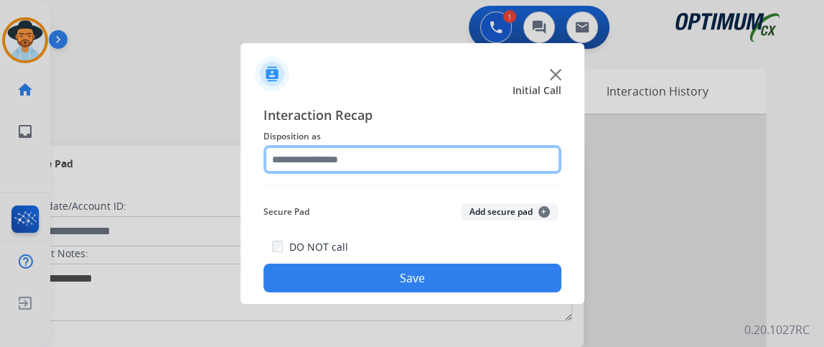
click at [365, 150] on input "text" at bounding box center [412, 159] width 298 height 29
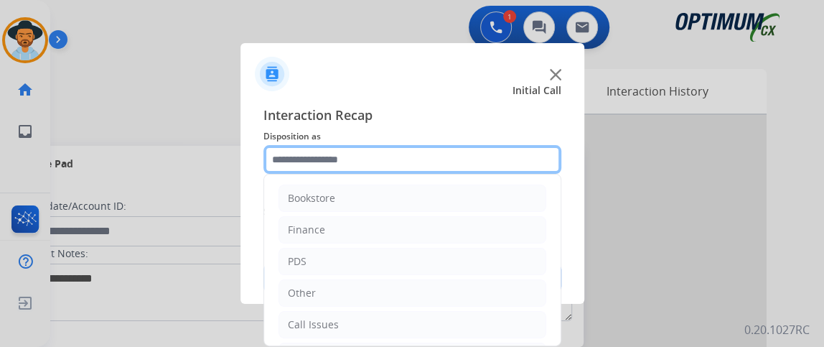
scroll to position [94, 0]
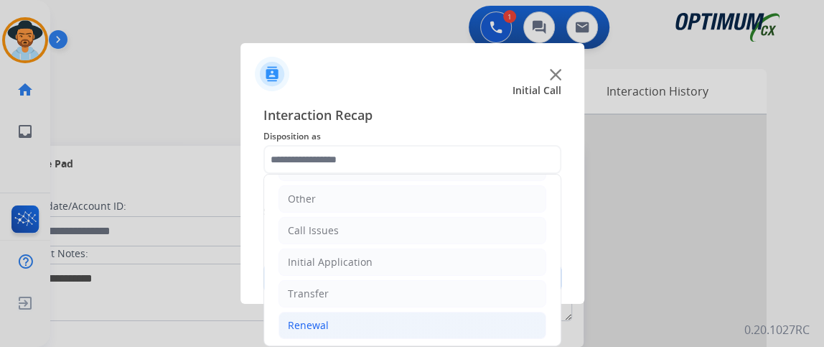
click at [407, 311] on li "Renewal" at bounding box center [412, 324] width 268 height 27
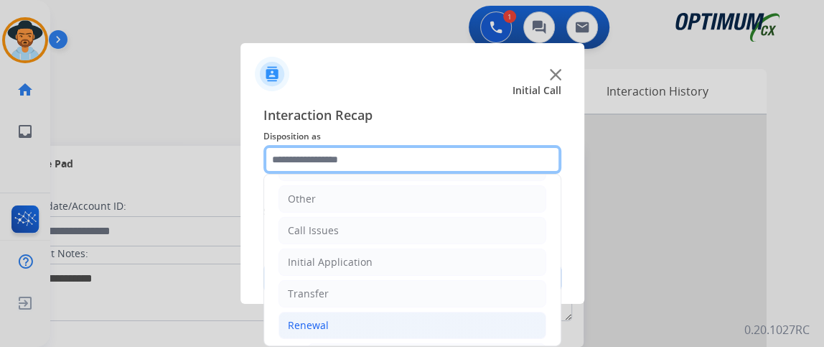
scroll to position [271, 0]
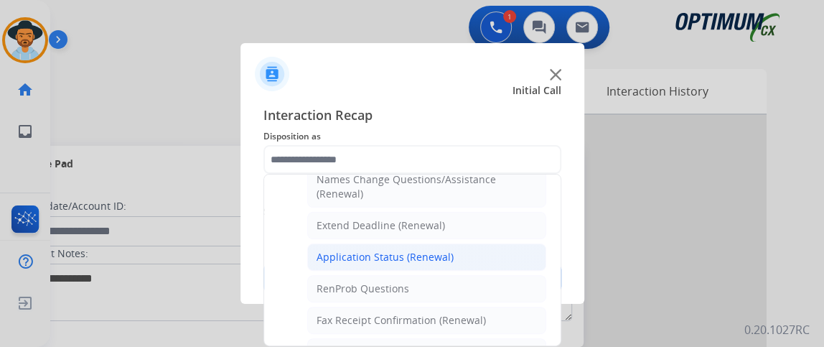
click at [462, 253] on li "Application Status (Renewal)" at bounding box center [426, 256] width 239 height 27
type input "**********"
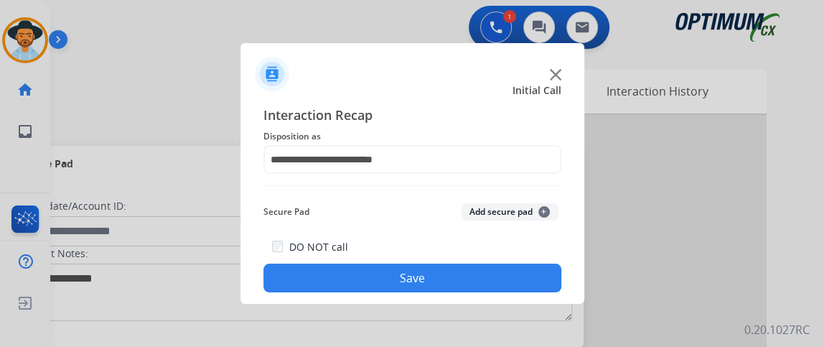
click at [457, 265] on button "Save" at bounding box center [412, 277] width 298 height 29
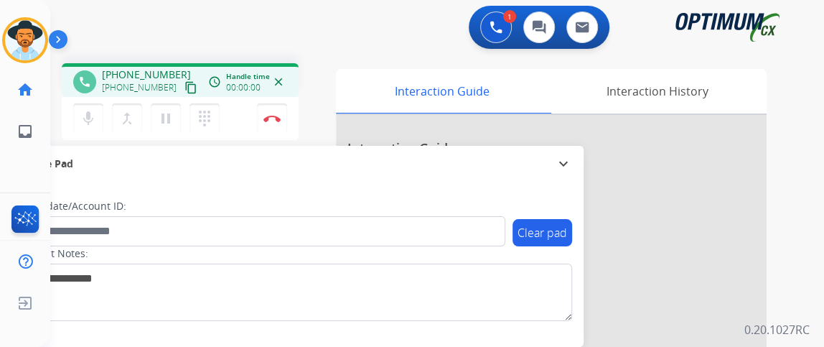
click at [184, 89] on mat-icon "content_copy" at bounding box center [190, 87] width 13 height 13
click at [93, 118] on mat-icon "mic" at bounding box center [88, 118] width 17 height 17
click at [90, 114] on mat-icon "mic_off" at bounding box center [88, 118] width 17 height 17
click at [92, 128] on button "mic Mute" at bounding box center [88, 118] width 30 height 30
click at [92, 128] on button "mic_off Mute" at bounding box center [88, 118] width 30 height 30
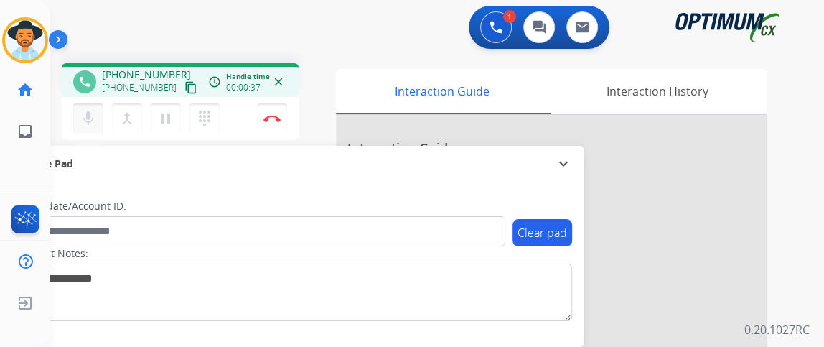
click at [91, 128] on button "mic Mute" at bounding box center [88, 118] width 30 height 30
click at [91, 128] on button "mic_off Mute" at bounding box center [88, 118] width 30 height 30
click at [91, 128] on button "mic Mute" at bounding box center [88, 118] width 30 height 30
click at [86, 122] on mat-icon "mic_off" at bounding box center [88, 118] width 17 height 17
click at [86, 122] on mat-icon "mic" at bounding box center [88, 118] width 17 height 17
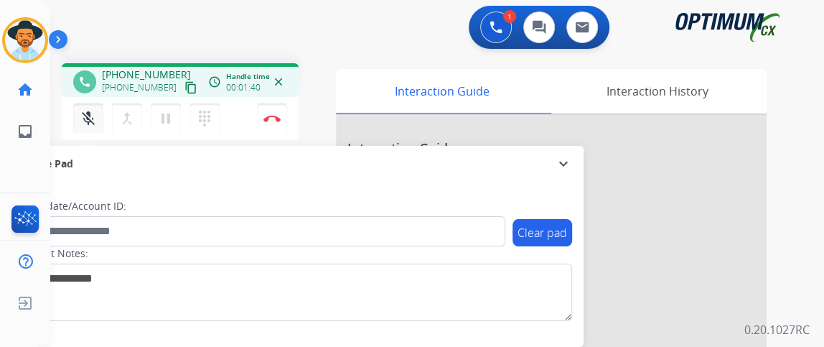
click at [95, 118] on mat-icon "mic_off" at bounding box center [88, 118] width 17 height 17
click at [90, 118] on mat-icon "mic" at bounding box center [88, 118] width 17 height 17
click at [99, 113] on button "mic_off Mute" at bounding box center [88, 118] width 30 height 30
click at [92, 101] on div "mic Mute merge_type Bridge pause Hold dialpad Dialpad Disconnect" at bounding box center [180, 118] width 237 height 43
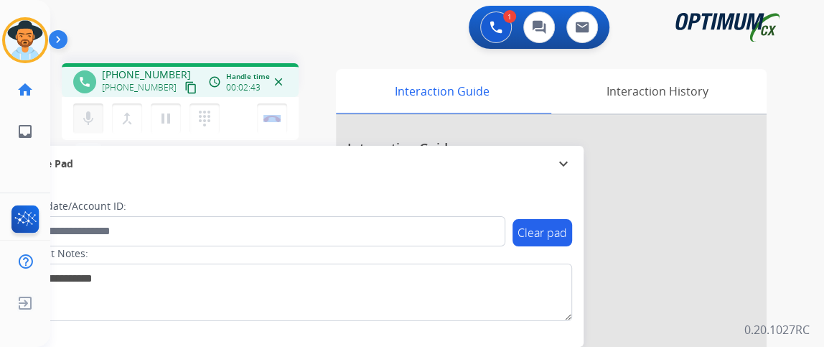
click at [93, 112] on mat-icon "mic" at bounding box center [88, 118] width 17 height 17
click at [81, 118] on mat-icon "mic_off" at bounding box center [88, 118] width 17 height 17
click at [91, 127] on button "mic Mute" at bounding box center [88, 118] width 30 height 30
click at [91, 127] on button "mic_off Mute" at bounding box center [88, 118] width 30 height 30
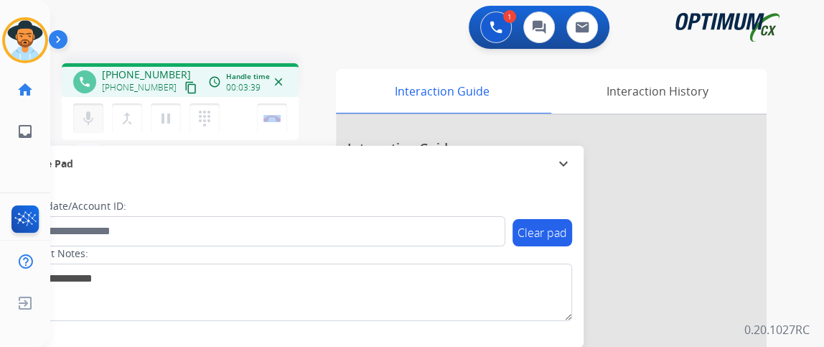
click at [94, 122] on mat-icon "mic" at bounding box center [88, 118] width 17 height 17
click at [94, 122] on mat-icon "mic_off" at bounding box center [88, 118] width 17 height 17
click at [98, 128] on button "mic Mute" at bounding box center [88, 118] width 30 height 30
click at [273, 120] on img at bounding box center [271, 118] width 17 height 7
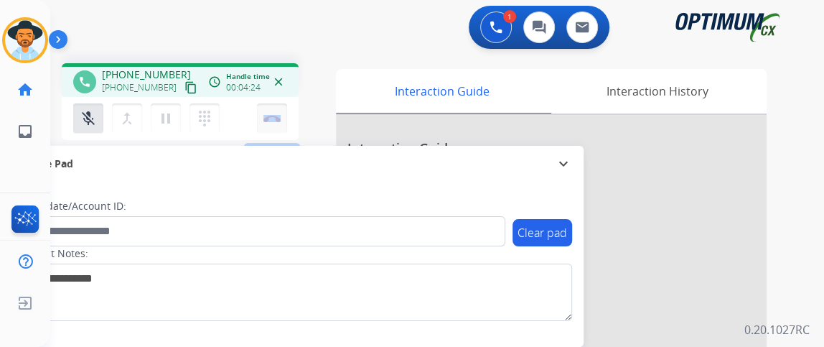
click at [273, 120] on img at bounding box center [271, 118] width 17 height 7
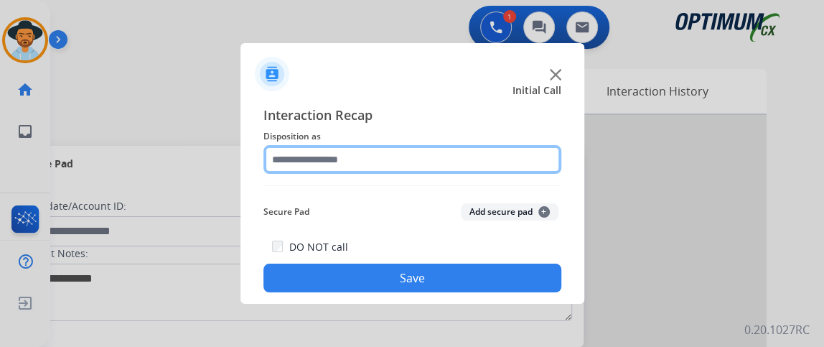
click at [423, 157] on input "text" at bounding box center [412, 159] width 298 height 29
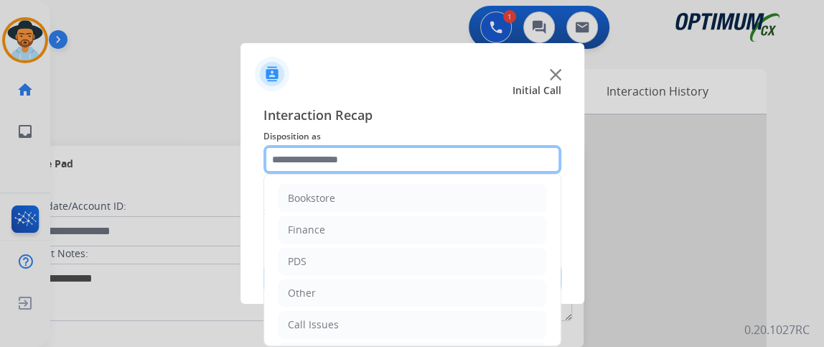
scroll to position [94, 0]
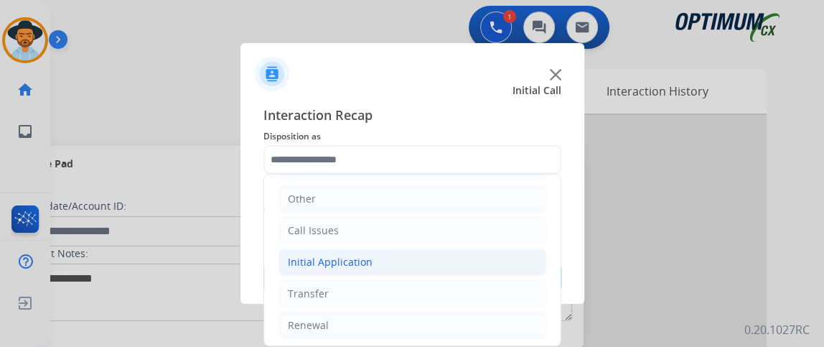
click at [468, 261] on li "Initial Application" at bounding box center [412, 261] width 268 height 27
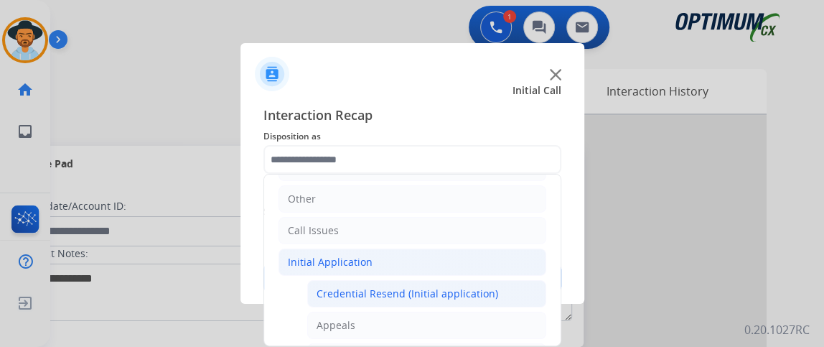
click at [468, 296] on div "Credential Resend (Initial application)" at bounding box center [407, 293] width 182 height 14
type input "**********"
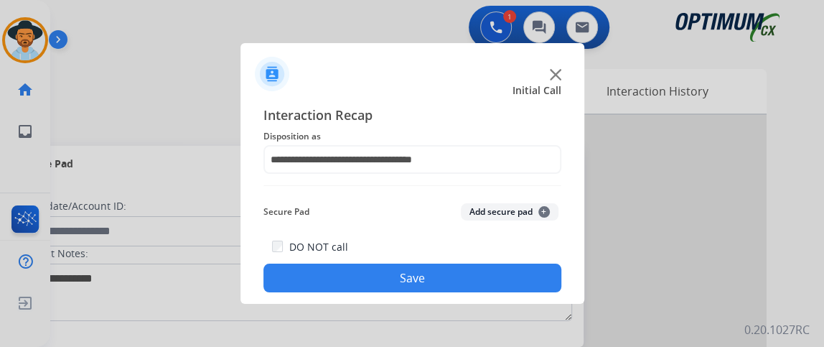
click at [468, 296] on div "**********" at bounding box center [412, 198] width 344 height 210
click at [466, 286] on button "Save" at bounding box center [412, 277] width 298 height 29
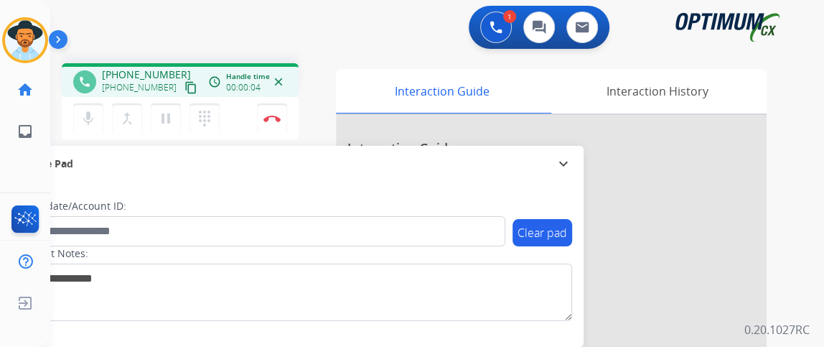
click at [184, 84] on mat-icon "content_copy" at bounding box center [190, 87] width 13 height 13
click at [184, 83] on mat-icon "content_copy" at bounding box center [190, 87] width 13 height 13
click at [83, 121] on mat-icon "mic" at bounding box center [88, 118] width 17 height 17
click at [85, 127] on button "mic_off Mute" at bounding box center [88, 118] width 30 height 30
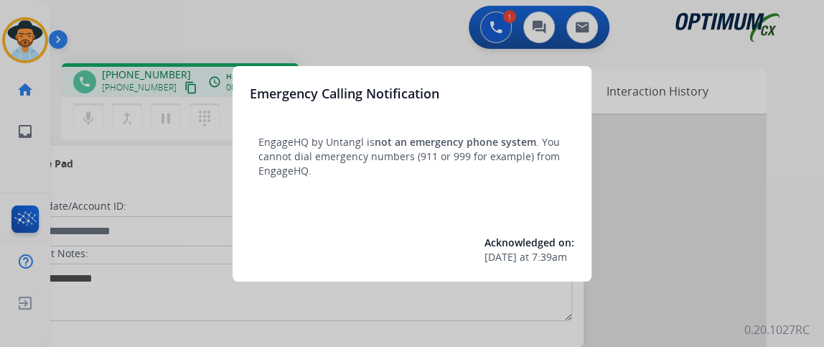
click at [148, 148] on div at bounding box center [412, 173] width 824 height 347
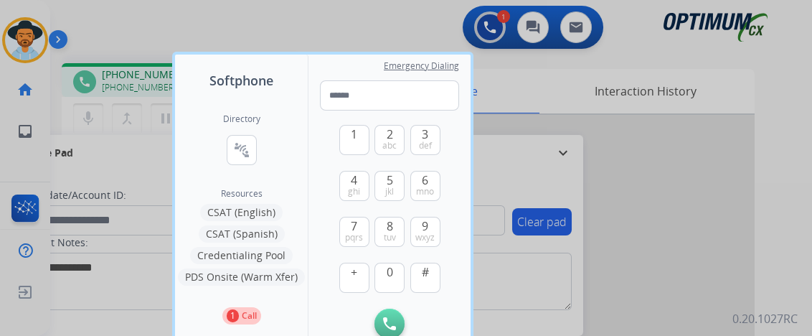
click at [148, 148] on div at bounding box center [406, 168] width 812 height 336
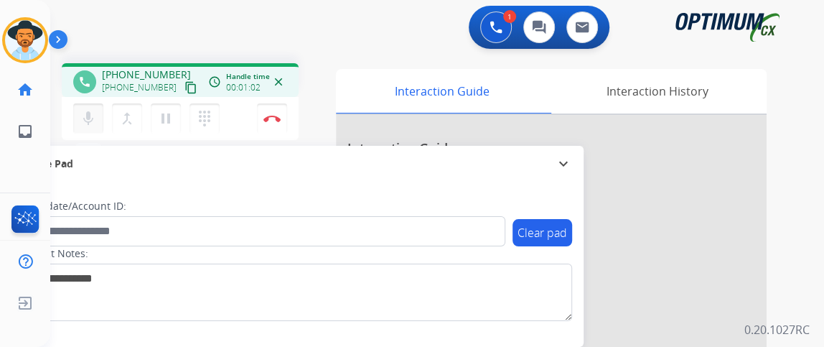
click at [98, 108] on button "mic Mute" at bounding box center [88, 118] width 30 height 30
